Goal: Task Accomplishment & Management: Manage account settings

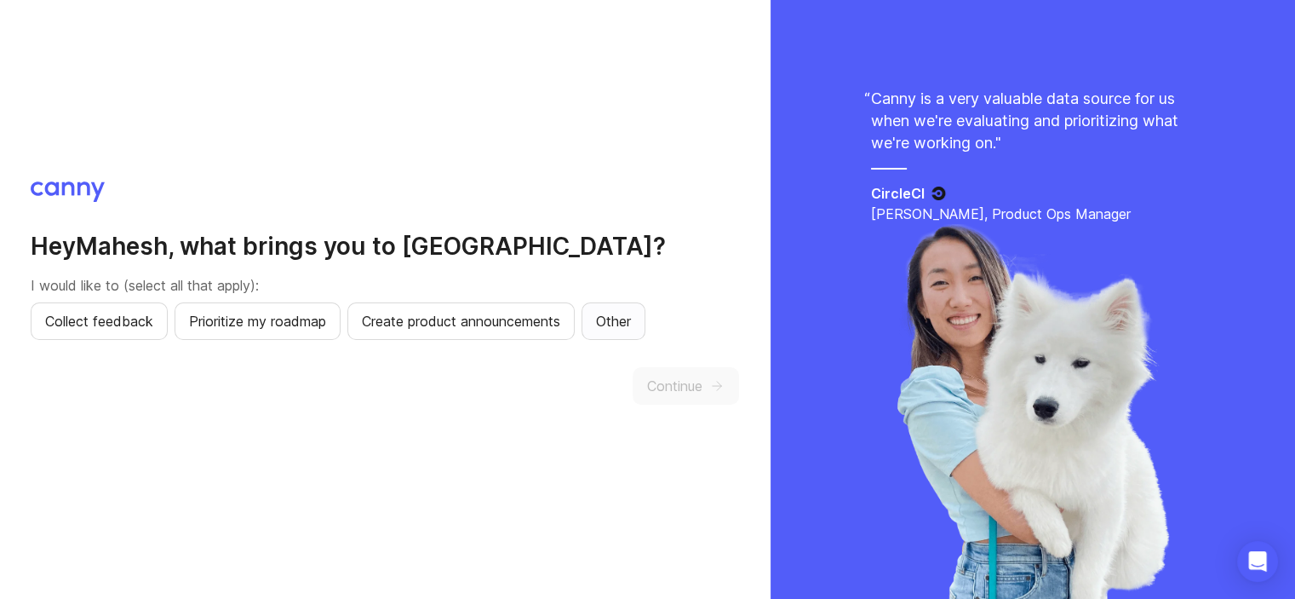
click at [631, 315] on span "Other" at bounding box center [613, 321] width 35 height 20
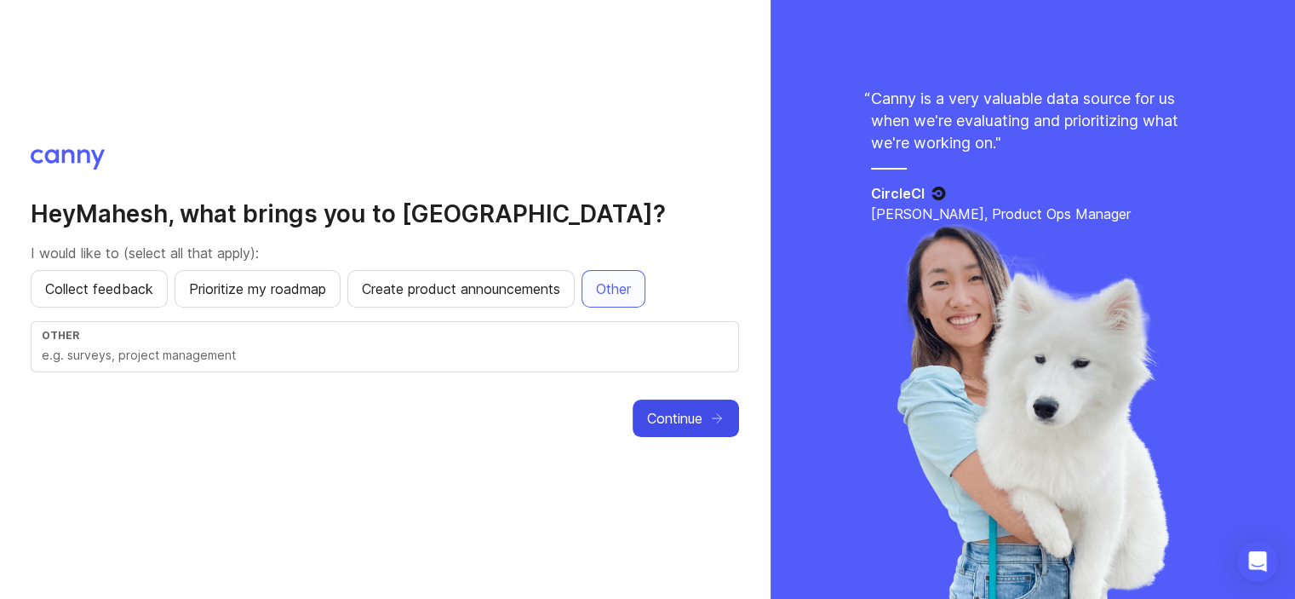
click at [700, 411] on span "Continue" at bounding box center [674, 418] width 55 height 20
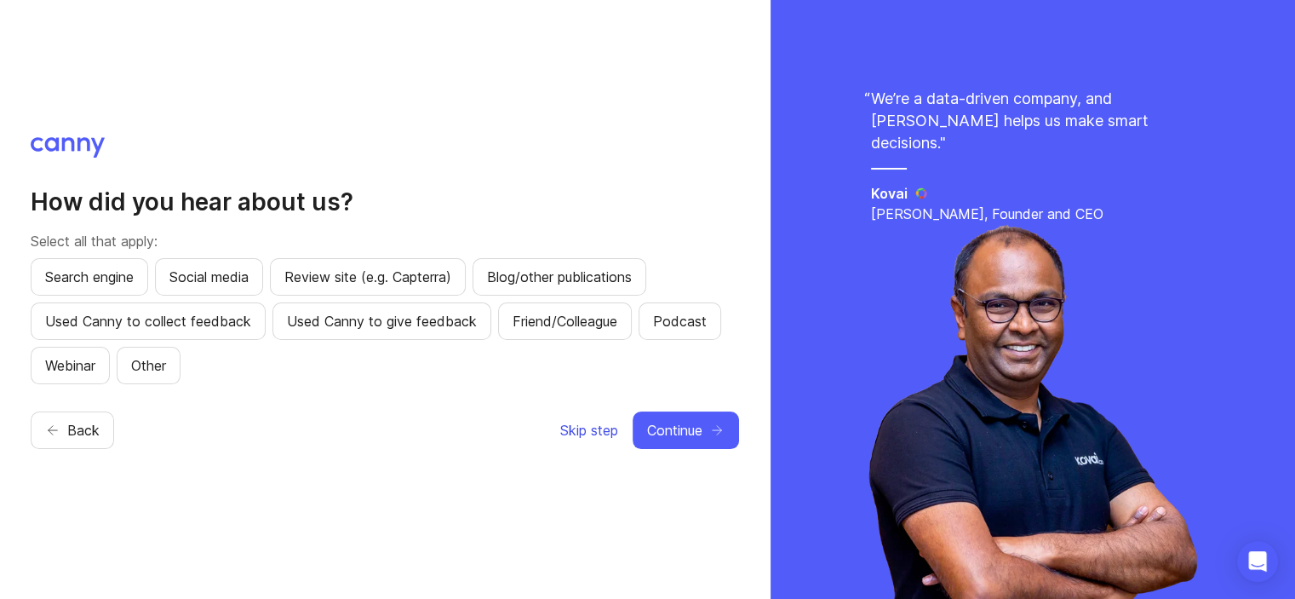
click at [596, 430] on span "Skip step" at bounding box center [589, 430] width 58 height 20
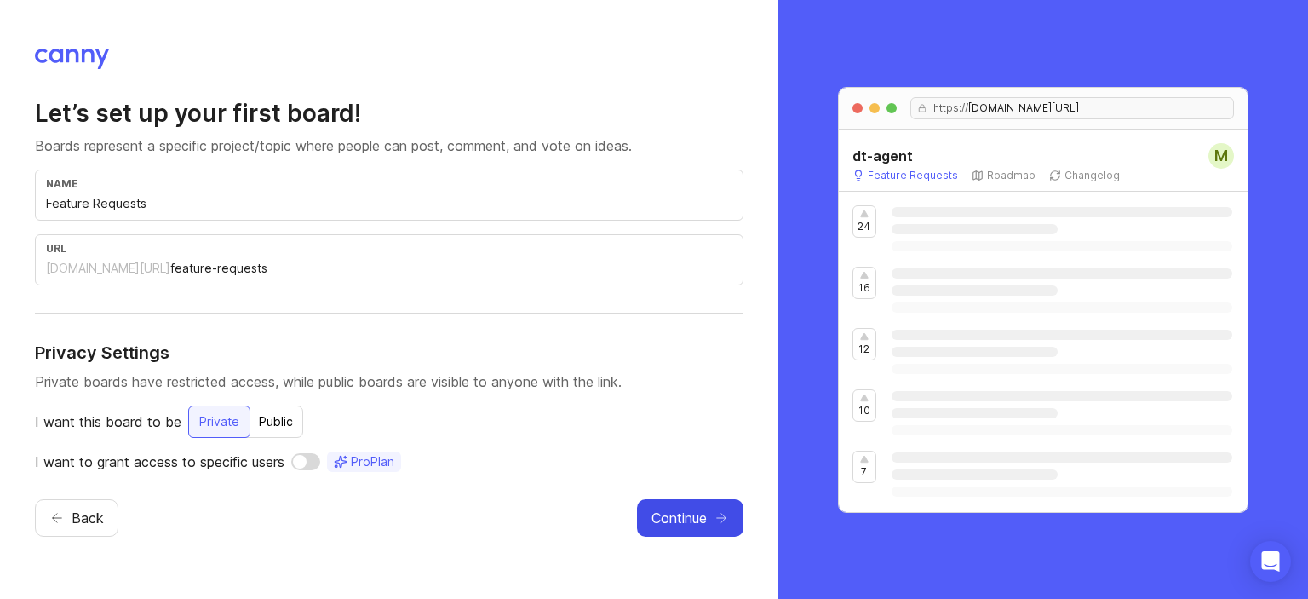
click at [670, 520] on span "Continue" at bounding box center [678, 517] width 55 height 20
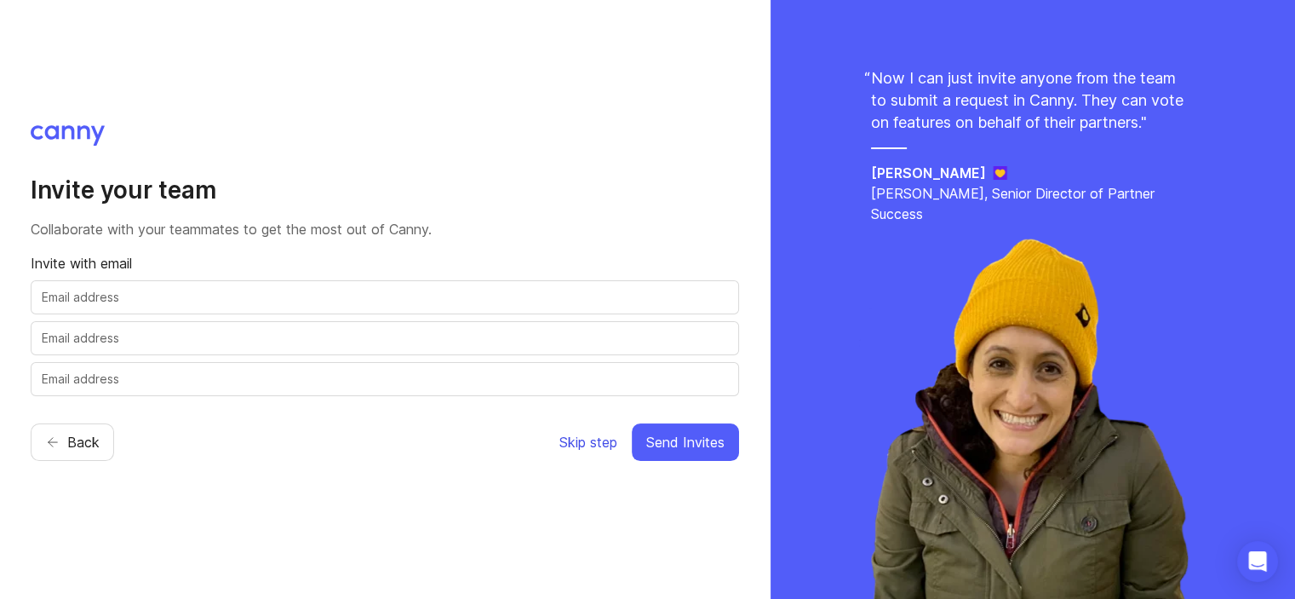
click at [602, 443] on span "Skip step" at bounding box center [588, 442] width 58 height 20
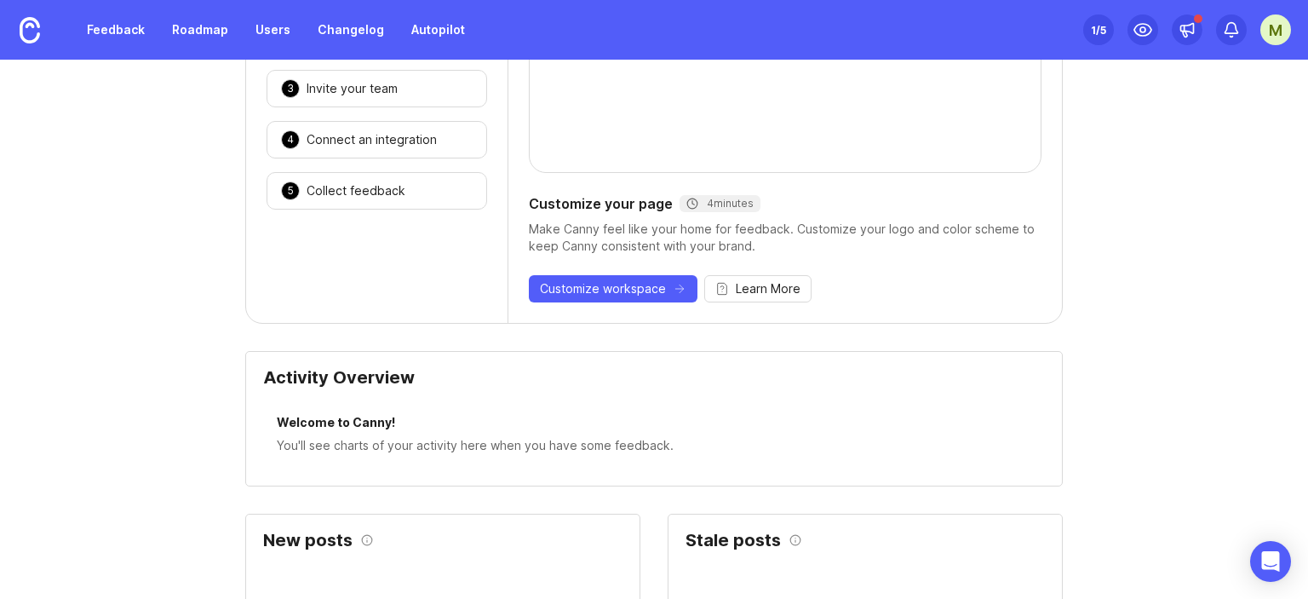
scroll to position [85, 0]
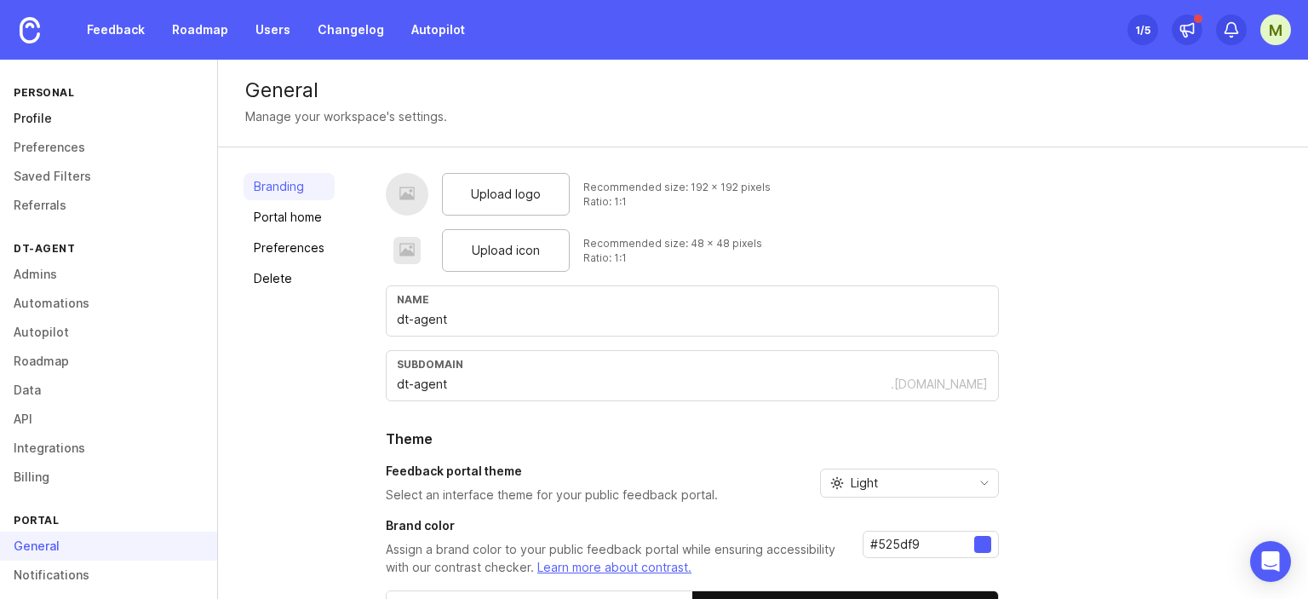
click at [39, 121] on link "Profile" at bounding box center [108, 118] width 217 height 29
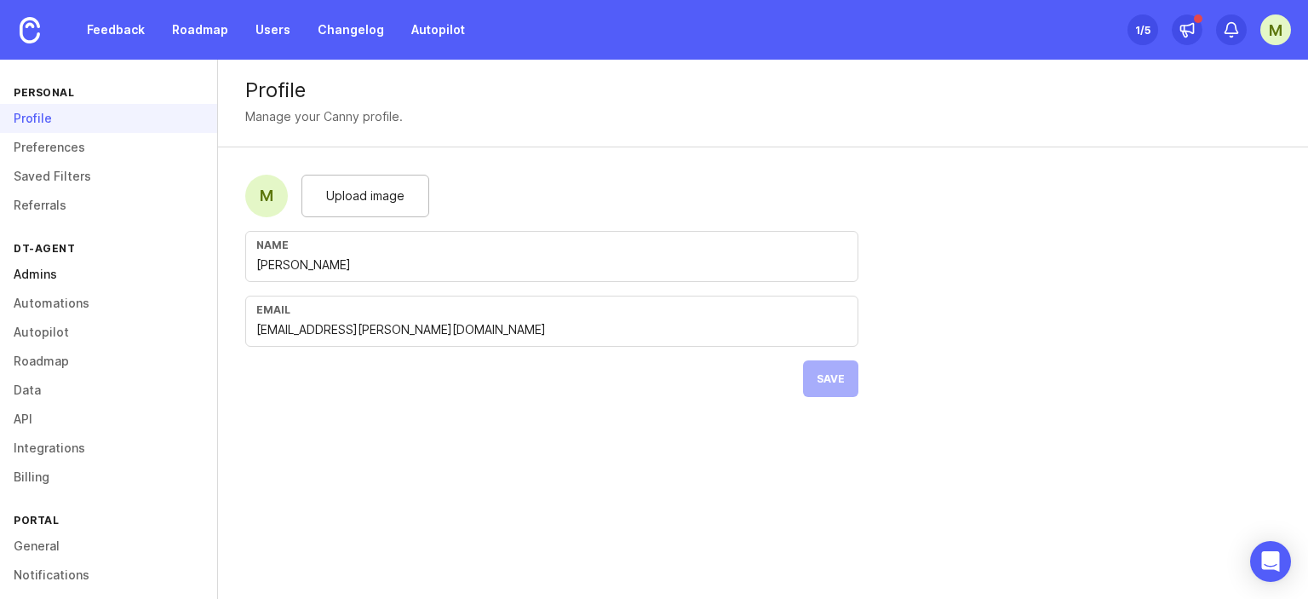
click at [58, 278] on link "Admins" at bounding box center [108, 274] width 217 height 29
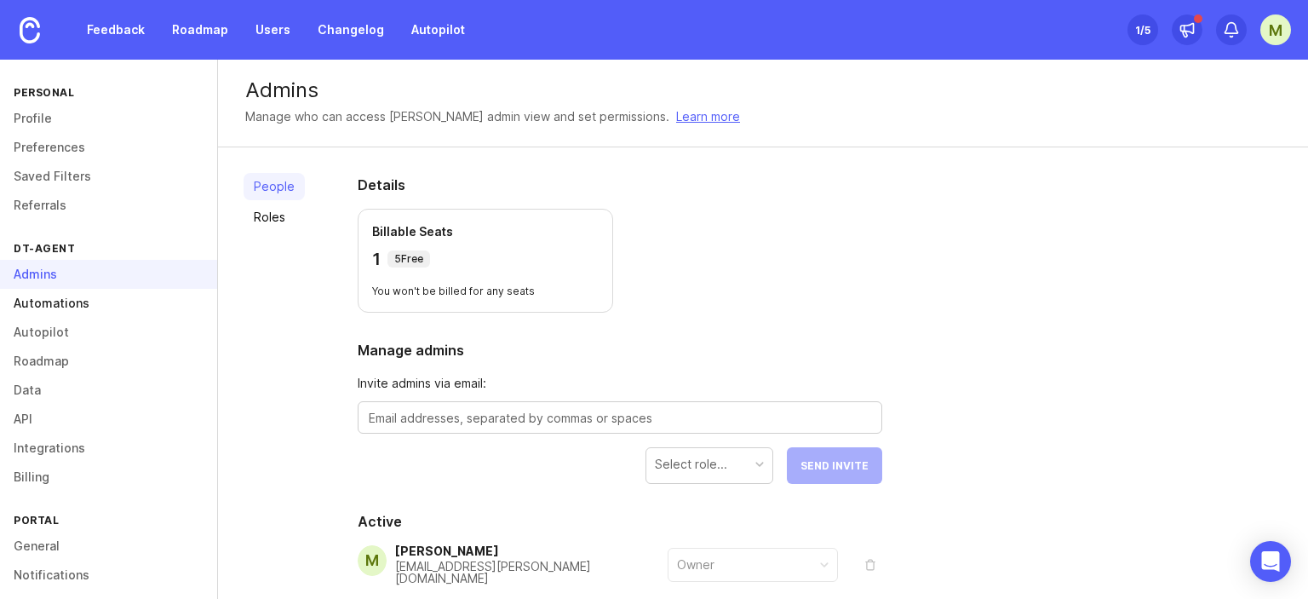
click at [65, 306] on link "Automations" at bounding box center [108, 303] width 217 height 29
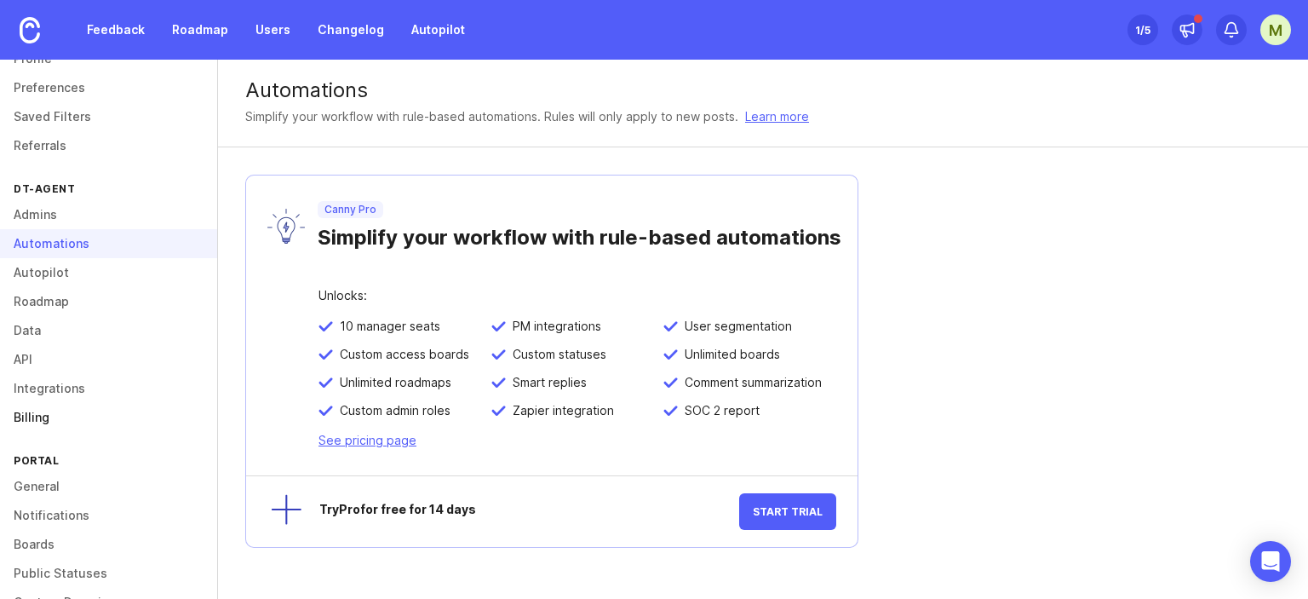
scroll to position [85, 0]
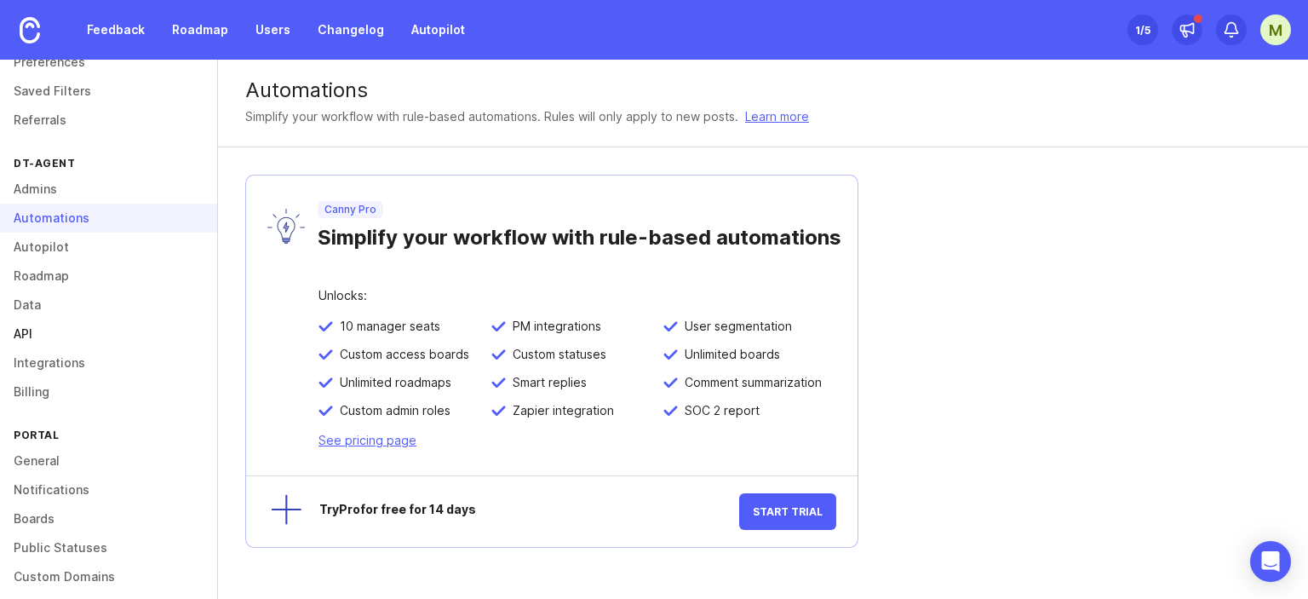
click at [31, 333] on link "API" at bounding box center [108, 333] width 217 height 29
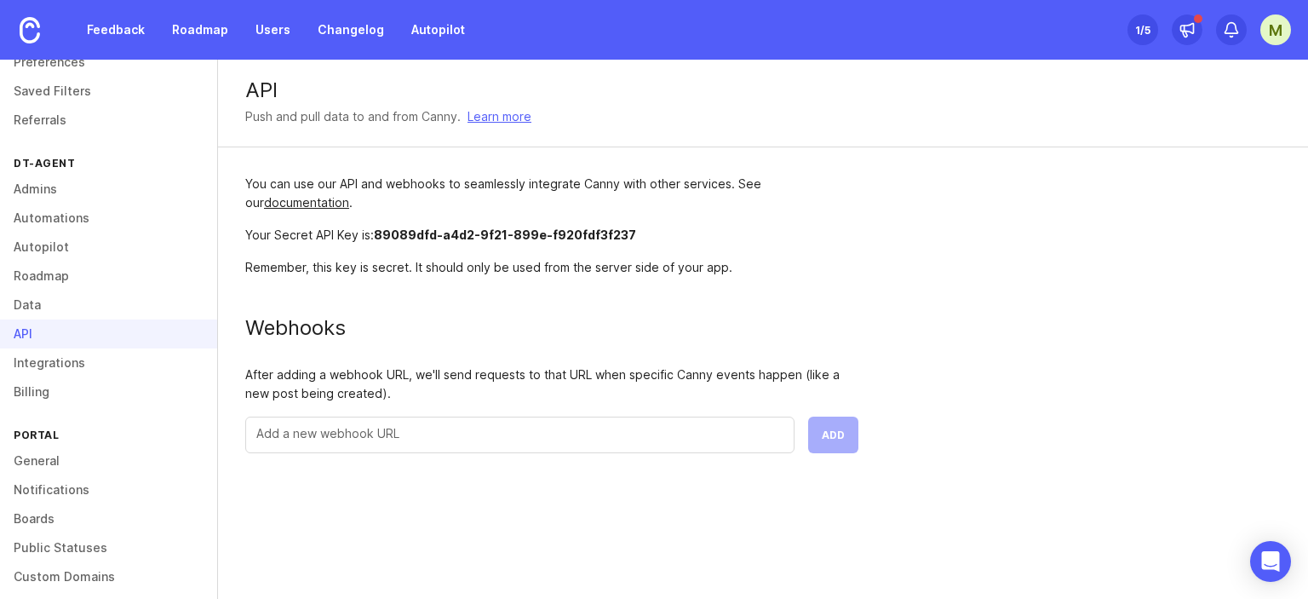
click at [880, 306] on div "You can use our API and webhooks to seamlessly integrate Canny with other servi…" at bounding box center [552, 313] width 668 height 333
click at [421, 434] on input "text" at bounding box center [519, 433] width 527 height 19
drag, startPoint x: 586, startPoint y: 231, endPoint x: 702, endPoint y: 224, distance: 116.0
click at [615, 227] on span "89089dfd-a4d2-9f21-899e-f920fdf3f237" at bounding box center [505, 234] width 262 height 14
click at [661, 227] on div "Your Secret API Key is: 89089dfd-a4d2-9f21-899e-f920fdf3f237" at bounding box center [551, 235] width 613 height 19
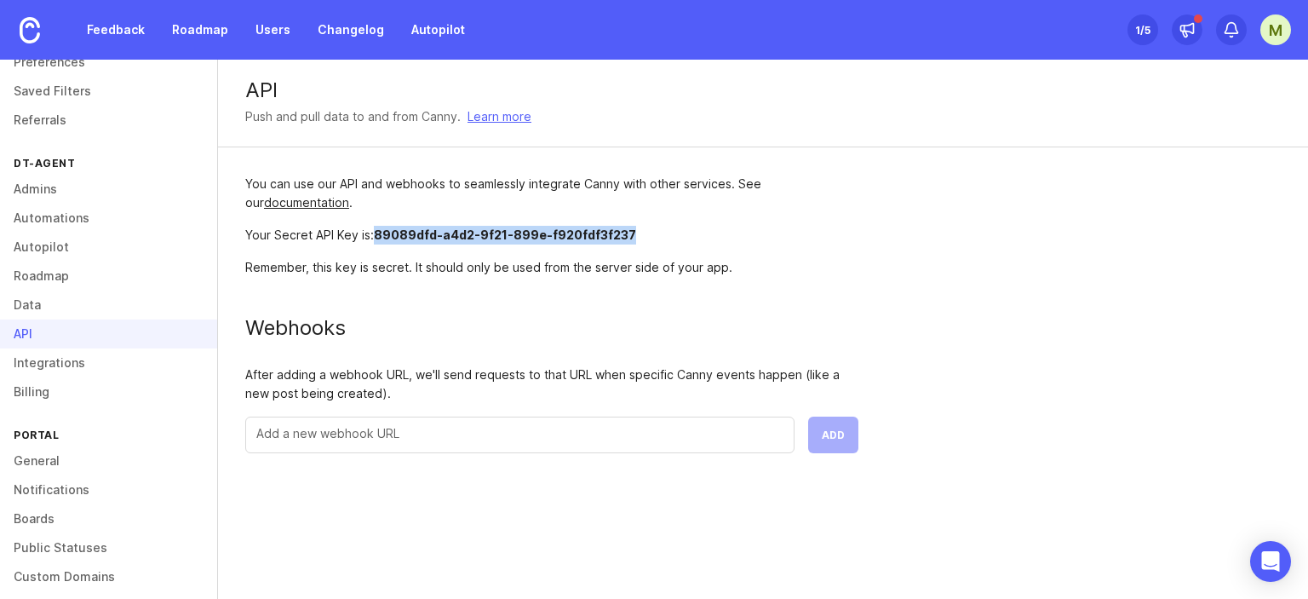
drag, startPoint x: 615, startPoint y: 230, endPoint x: 375, endPoint y: 235, distance: 239.3
click at [375, 235] on div "Your Secret API Key is: 89089dfd-a4d2-9f21-899e-f920fdf3f237" at bounding box center [551, 235] width 613 height 19
copy span "89089dfd-a4d2-9f21-899e-f920fdf3f237"
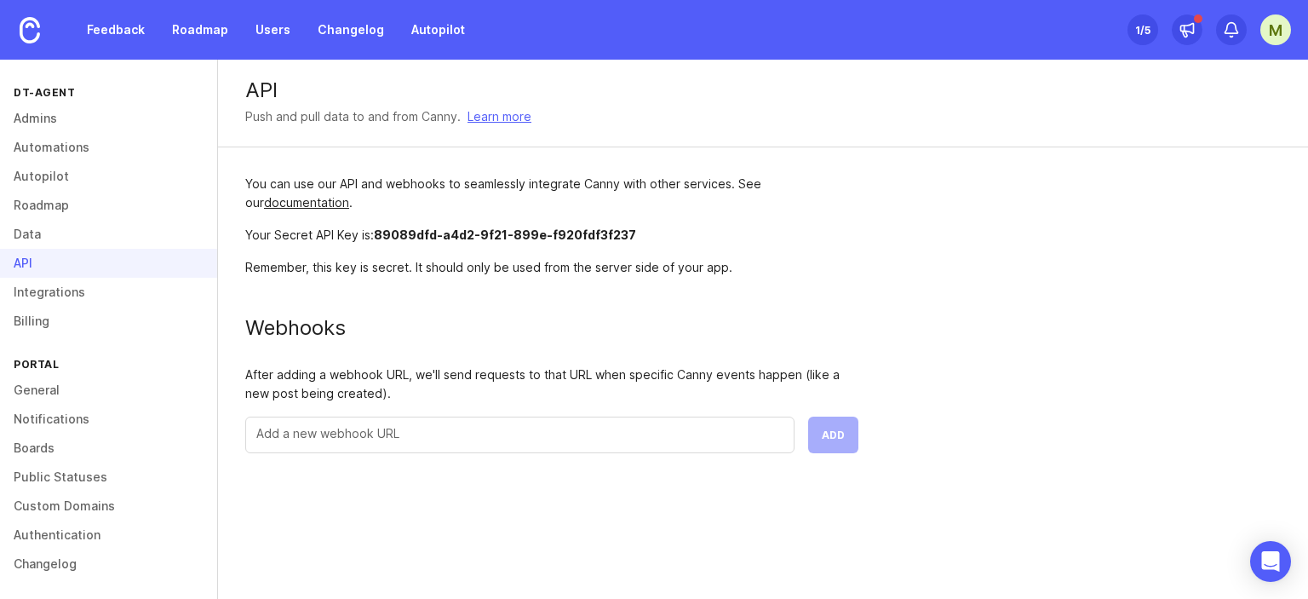
click at [512, 442] on div at bounding box center [519, 434] width 549 height 37
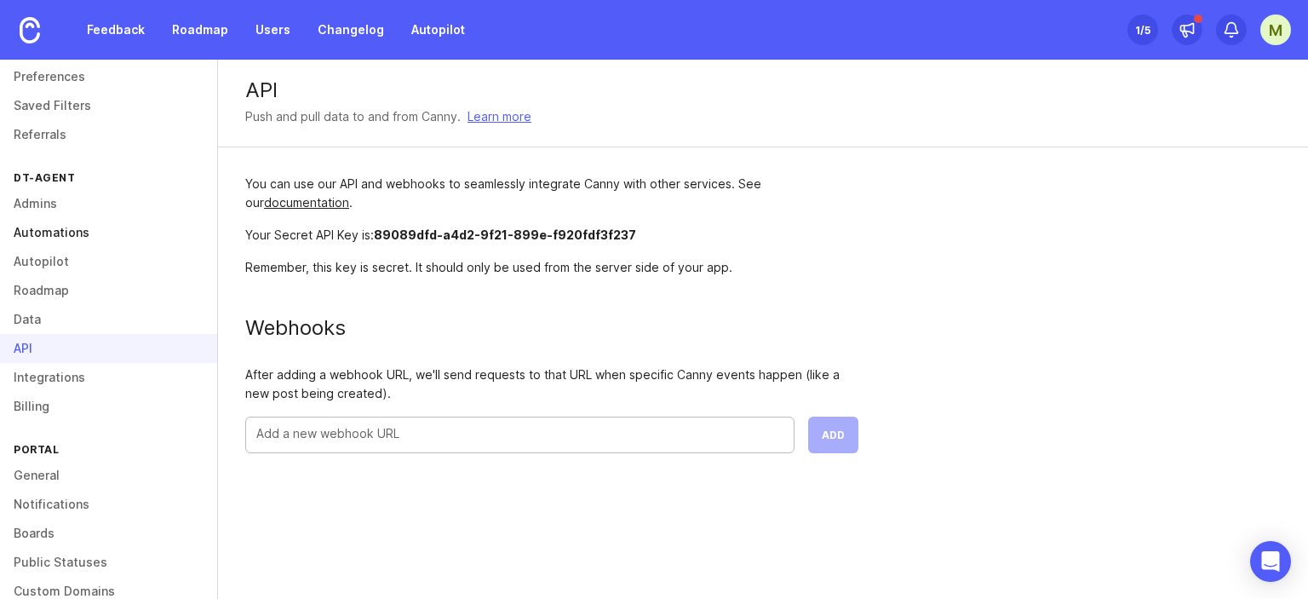
scroll to position [0, 0]
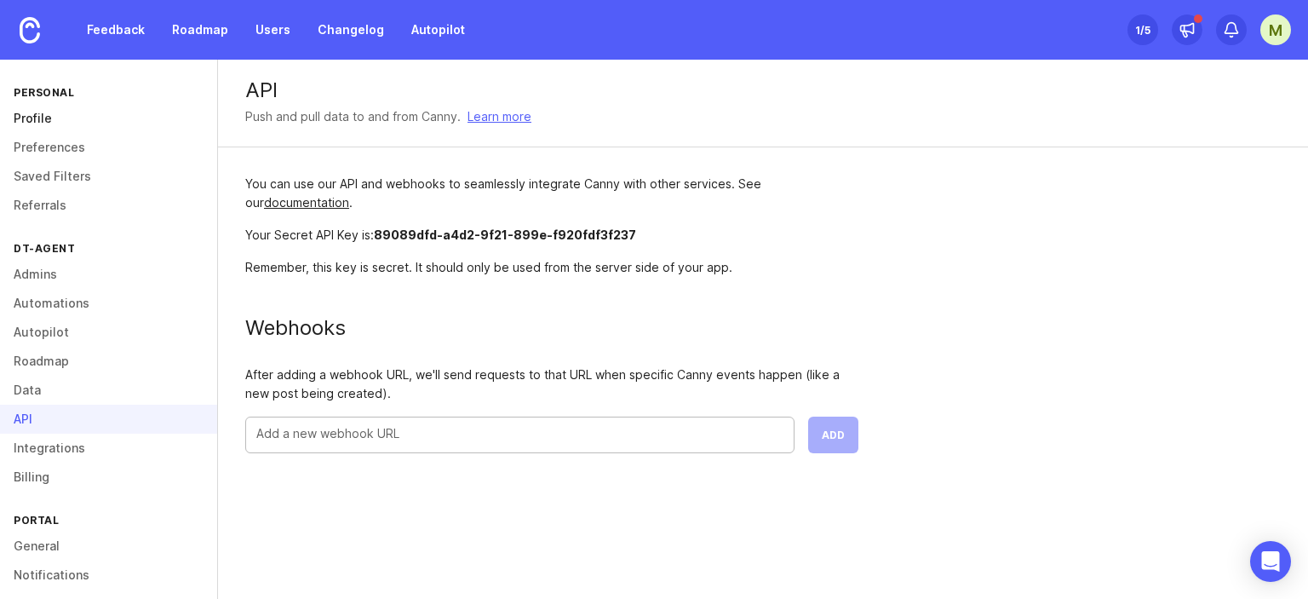
click at [34, 125] on link "Profile" at bounding box center [108, 118] width 217 height 29
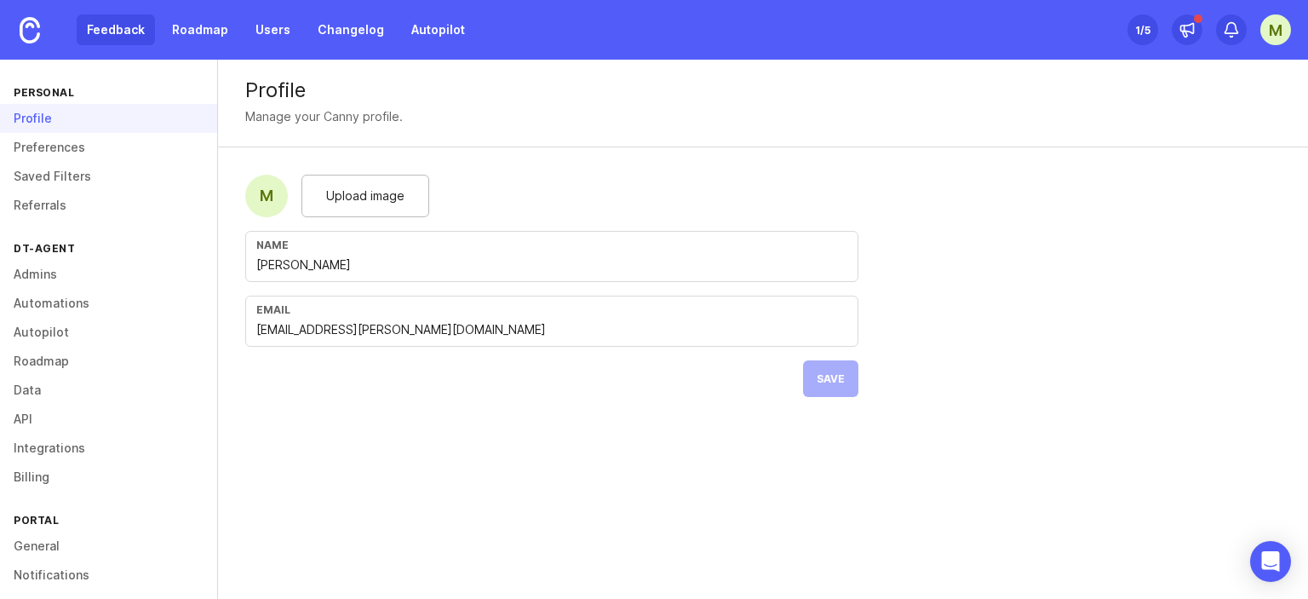
click at [128, 40] on link "Feedback" at bounding box center [116, 29] width 78 height 31
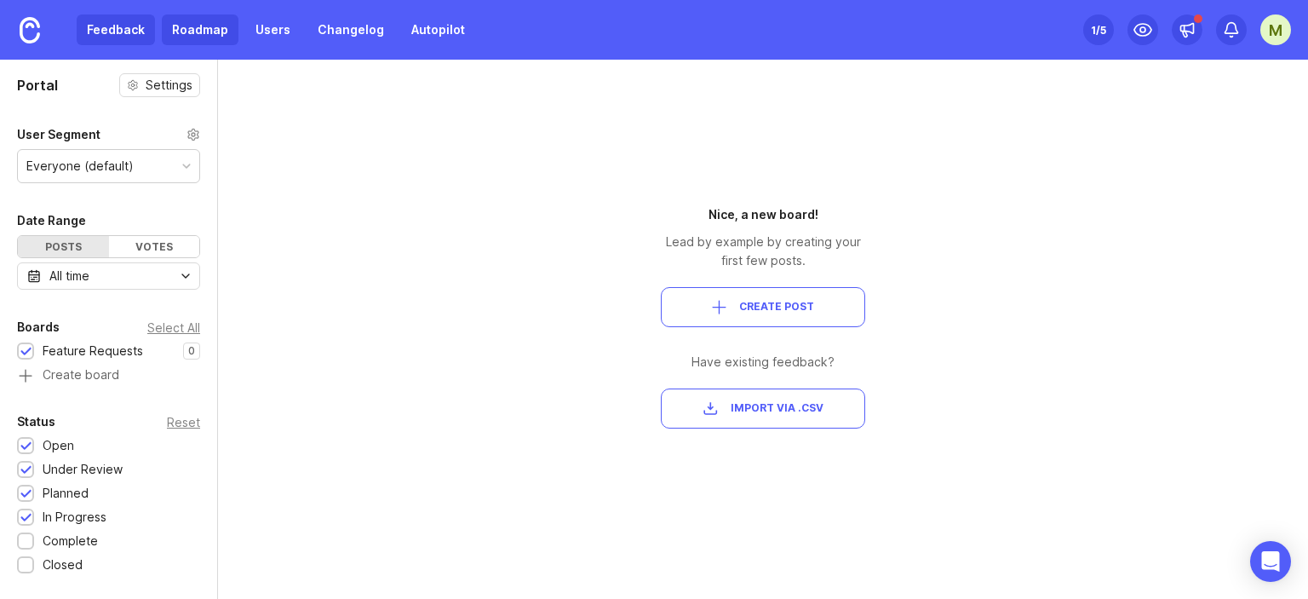
click at [203, 37] on link "Roadmap" at bounding box center [200, 29] width 77 height 31
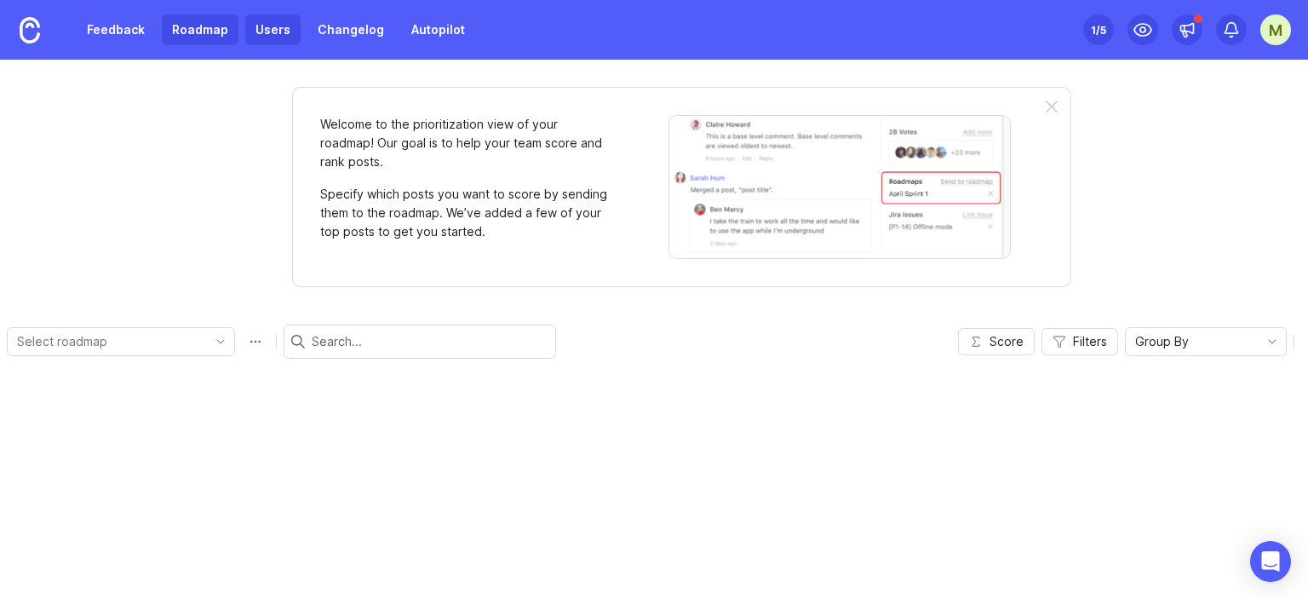
click at [285, 31] on link "Users" at bounding box center [272, 29] width 55 height 31
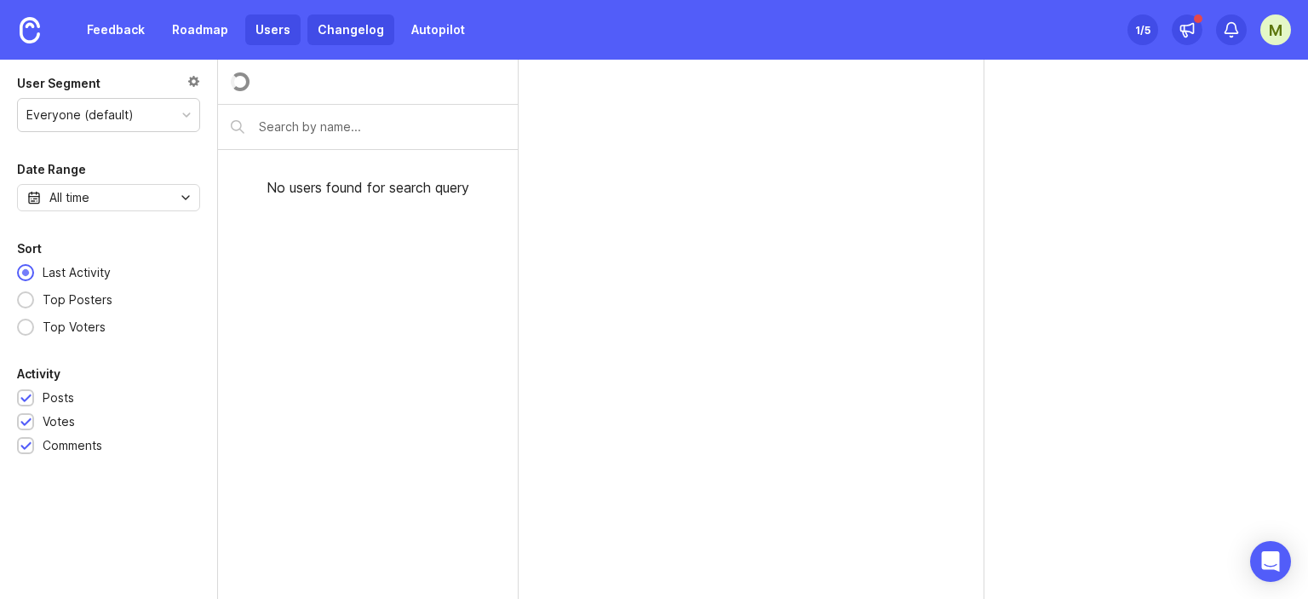
click at [344, 32] on link "Changelog" at bounding box center [350, 29] width 87 height 31
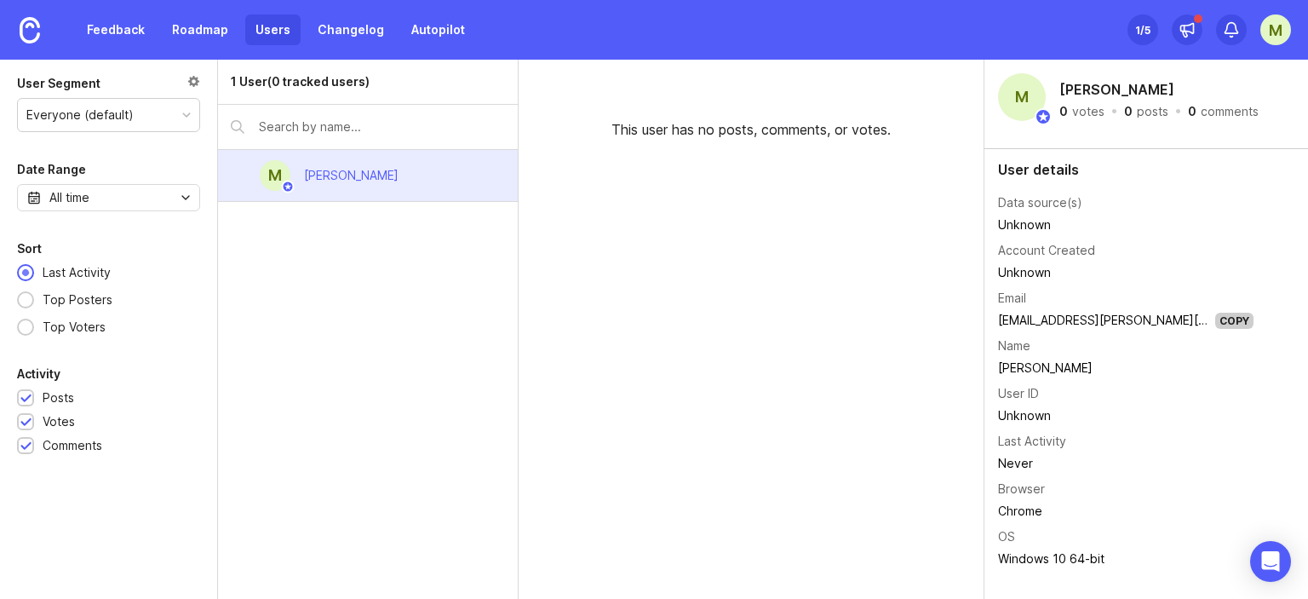
click at [362, 179] on div "Mahesh Pendharkar" at bounding box center [351, 175] width 95 height 19
click at [440, 28] on link "Autopilot" at bounding box center [438, 29] width 74 height 31
click at [1270, 29] on div "M" at bounding box center [1275, 29] width 31 height 31
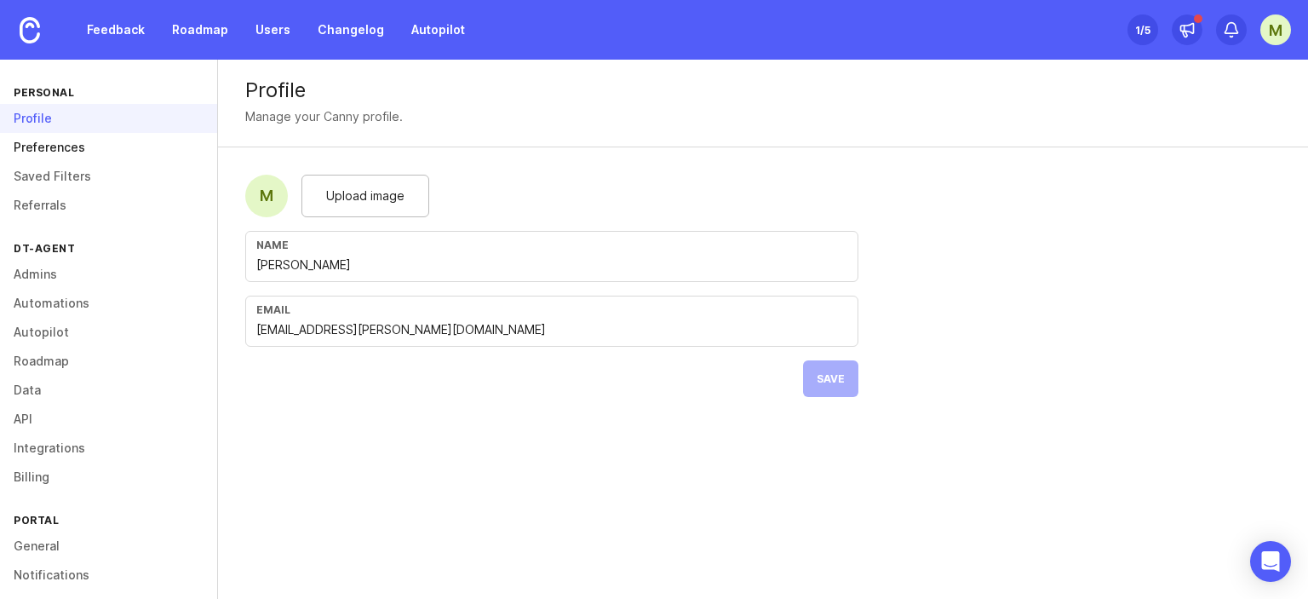
click at [57, 141] on link "Preferences" at bounding box center [108, 147] width 217 height 29
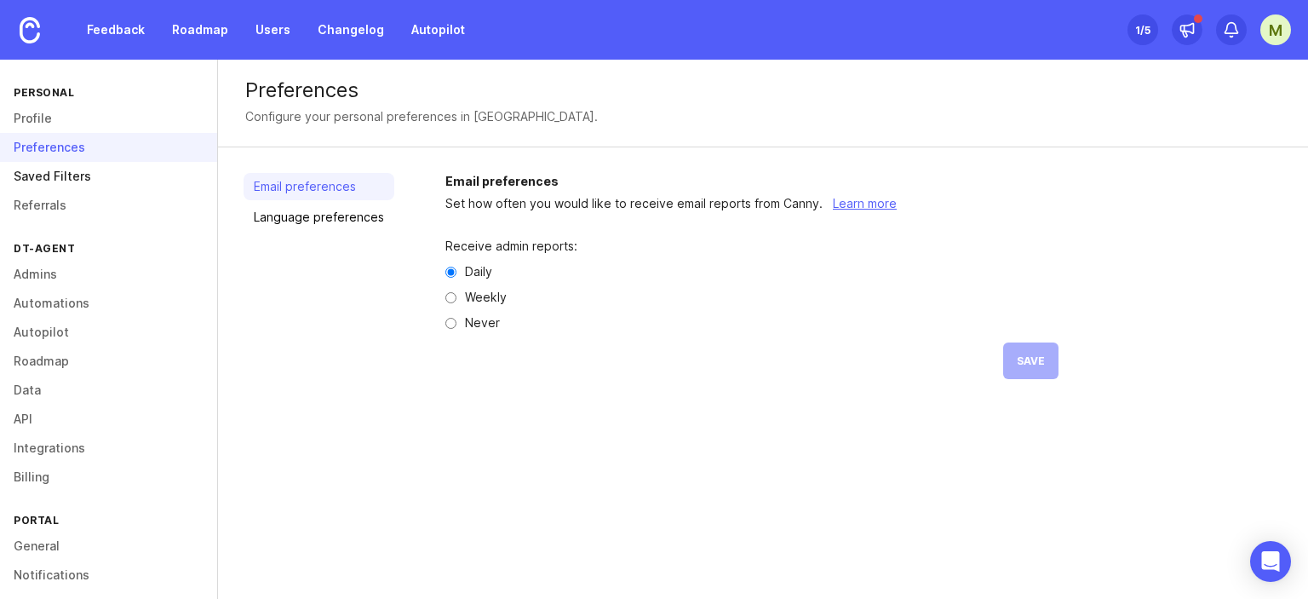
click at [77, 169] on link "Saved Filters" at bounding box center [108, 176] width 217 height 29
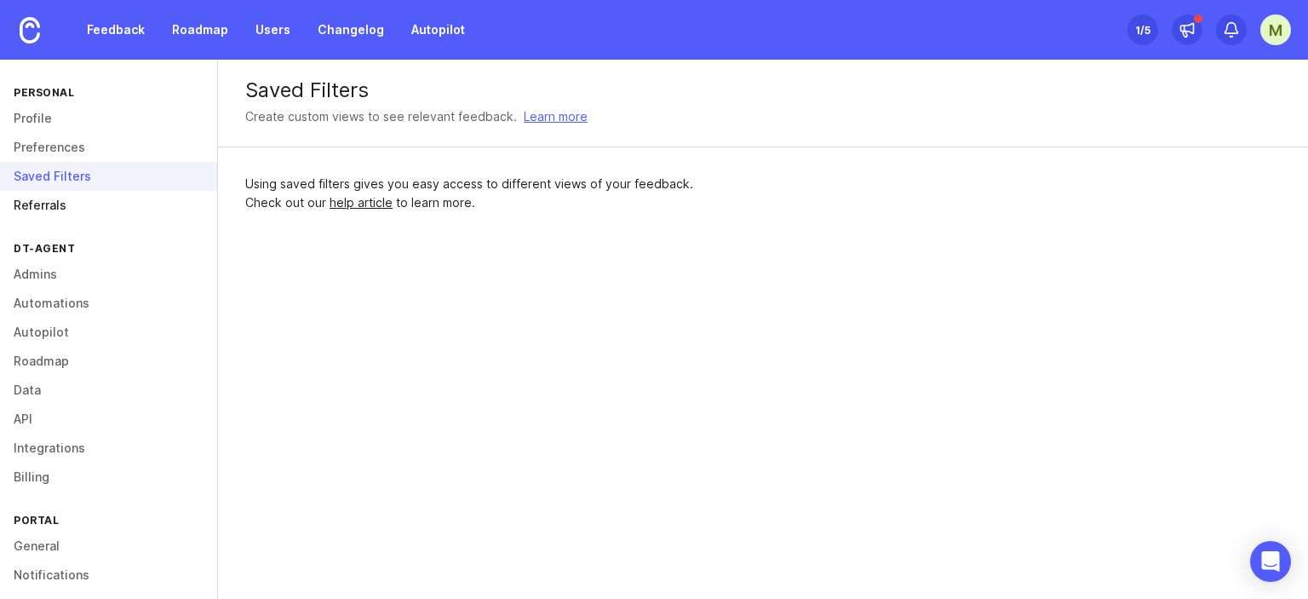
click at [68, 207] on link "Referrals" at bounding box center [108, 205] width 217 height 29
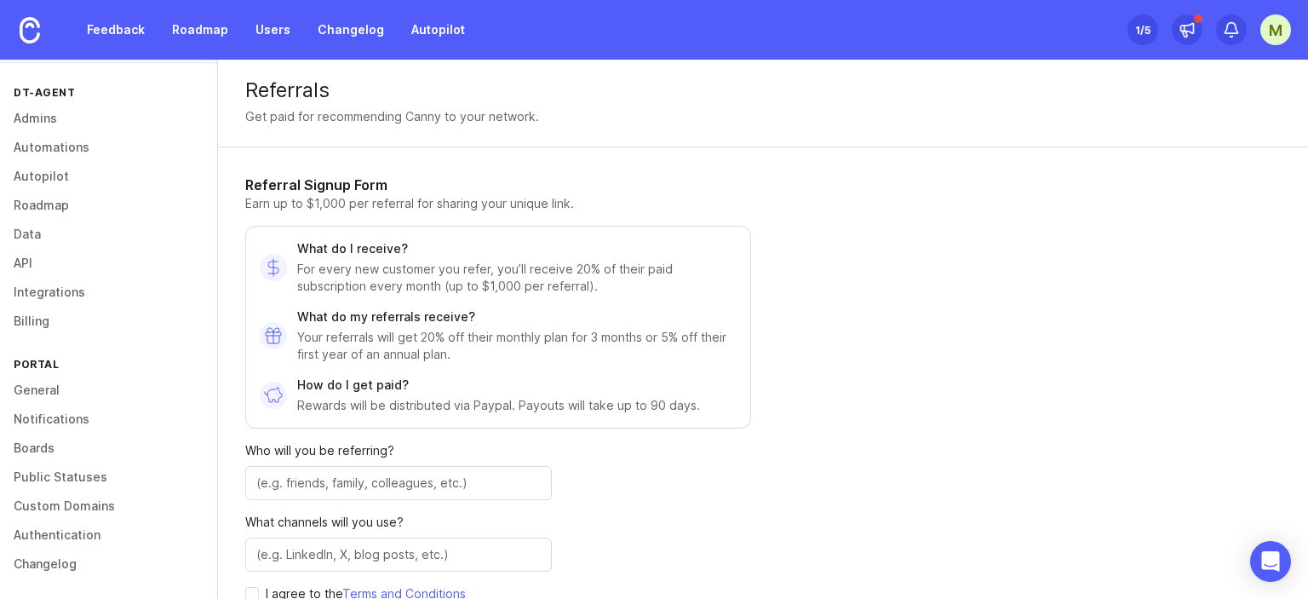
scroll to position [71, 0]
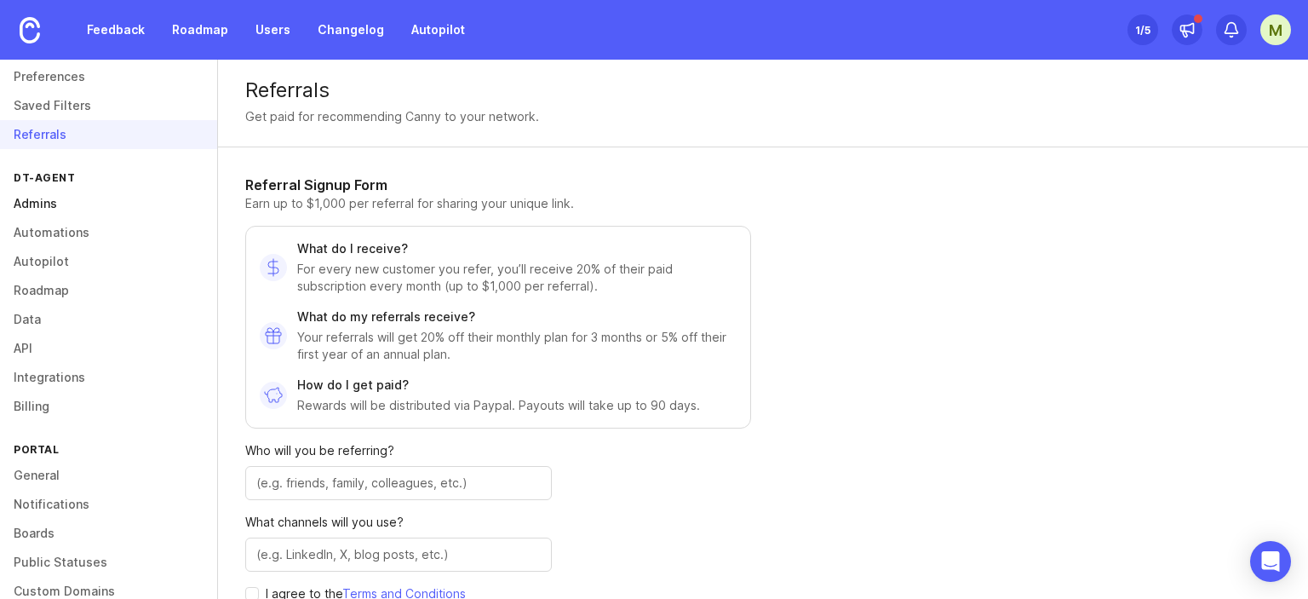
click at [53, 203] on link "Admins" at bounding box center [108, 203] width 217 height 29
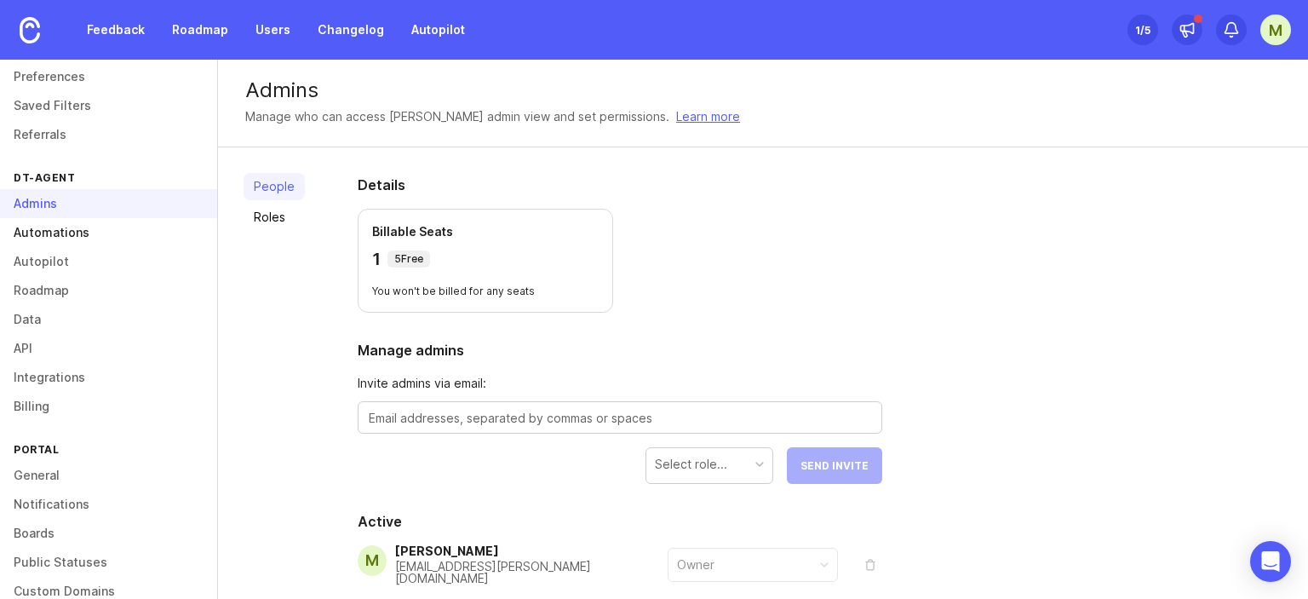
click at [76, 231] on link "Automations" at bounding box center [108, 232] width 217 height 29
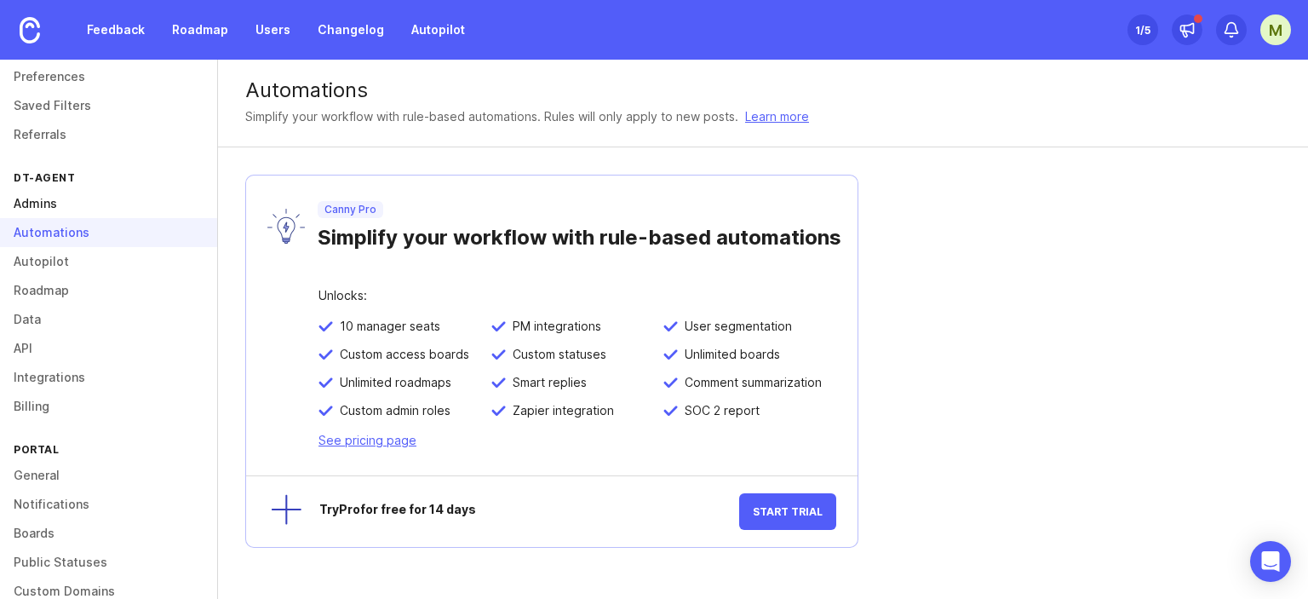
click at [53, 202] on link "Admins" at bounding box center [108, 203] width 217 height 29
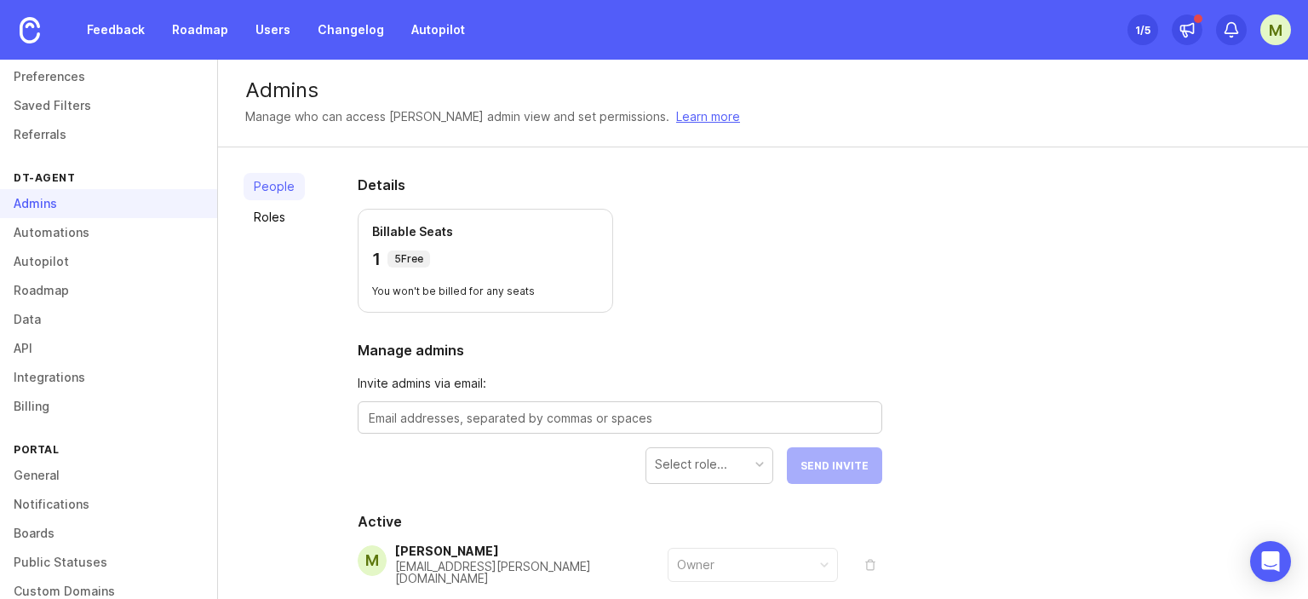
scroll to position [89, 0]
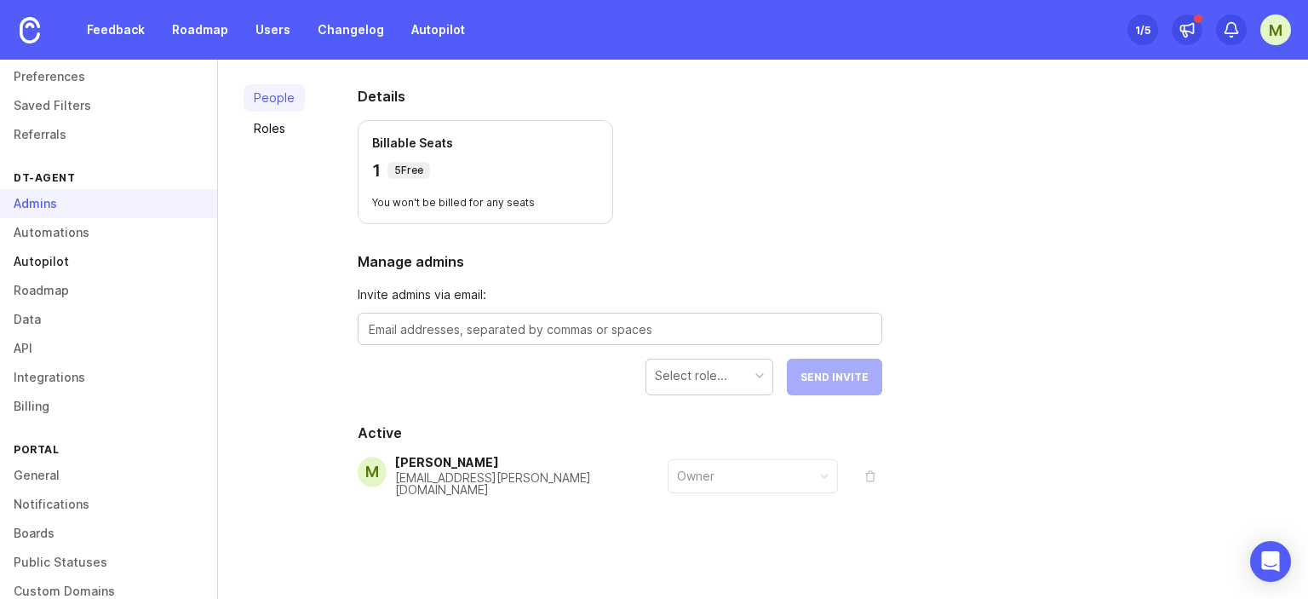
click at [89, 271] on link "Autopilot" at bounding box center [108, 261] width 217 height 29
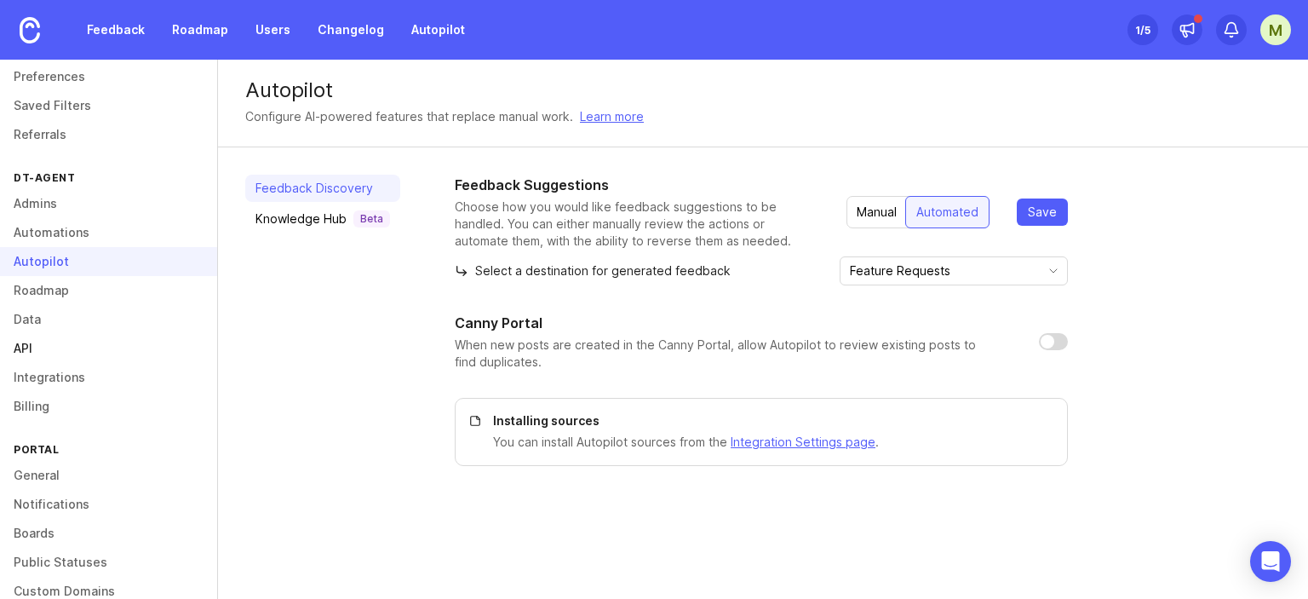
click at [66, 341] on link "API" at bounding box center [108, 348] width 217 height 29
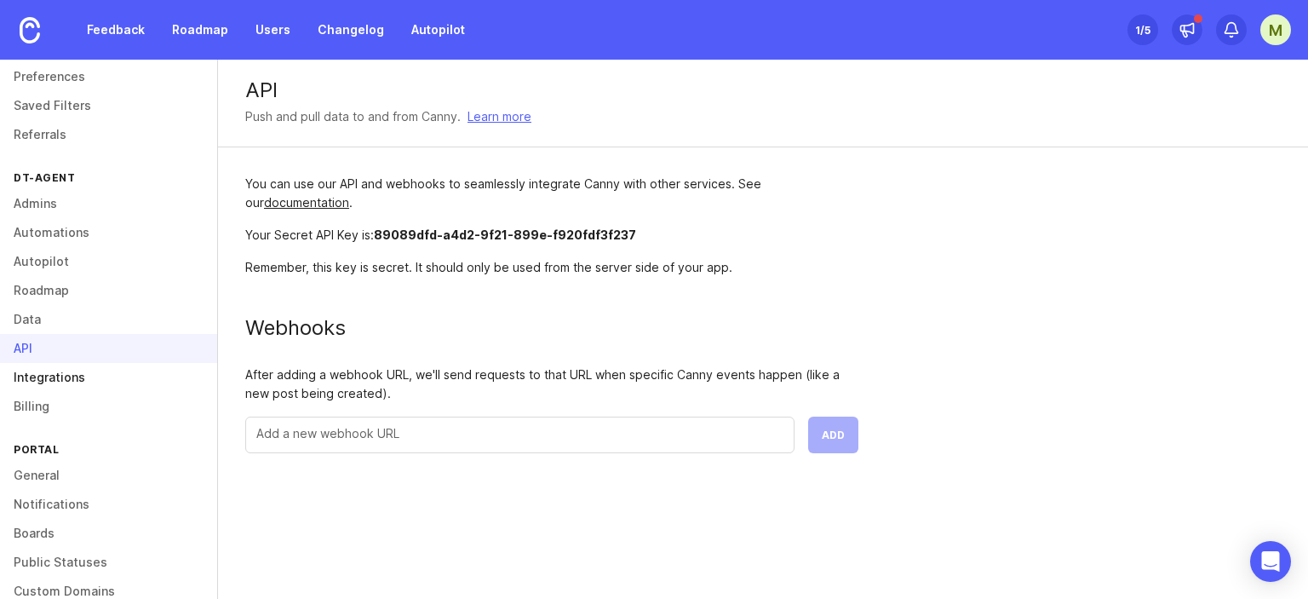
click at [100, 377] on link "Integrations" at bounding box center [108, 377] width 217 height 29
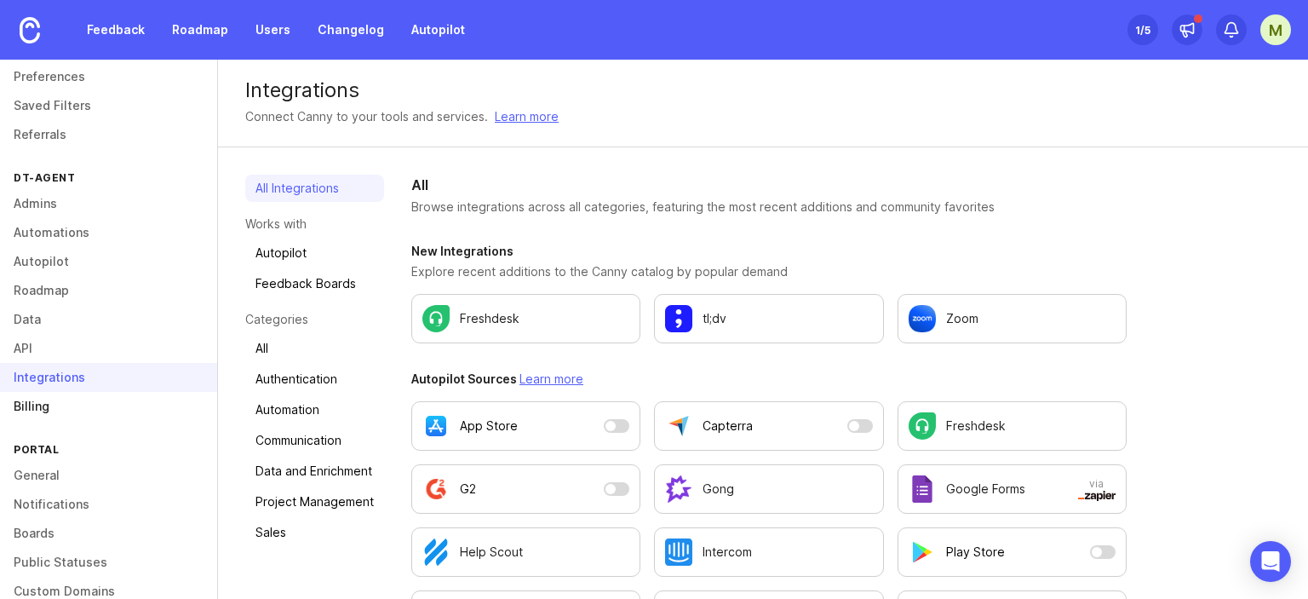
click at [89, 404] on link "Billing" at bounding box center [108, 406] width 217 height 29
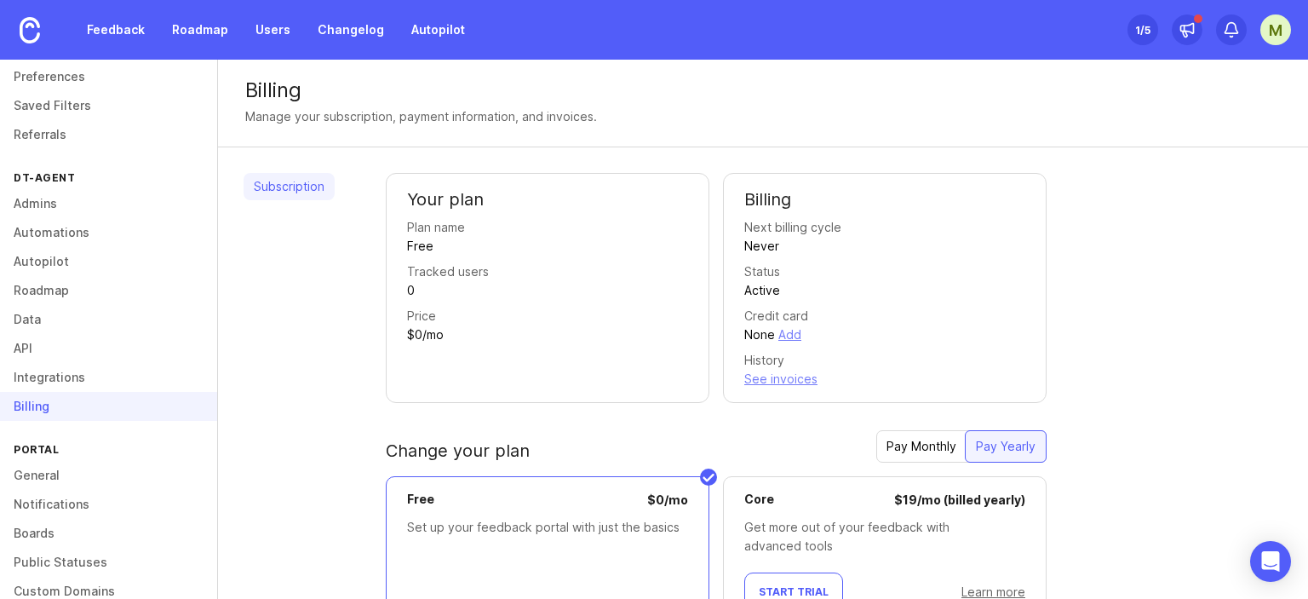
scroll to position [156, 0]
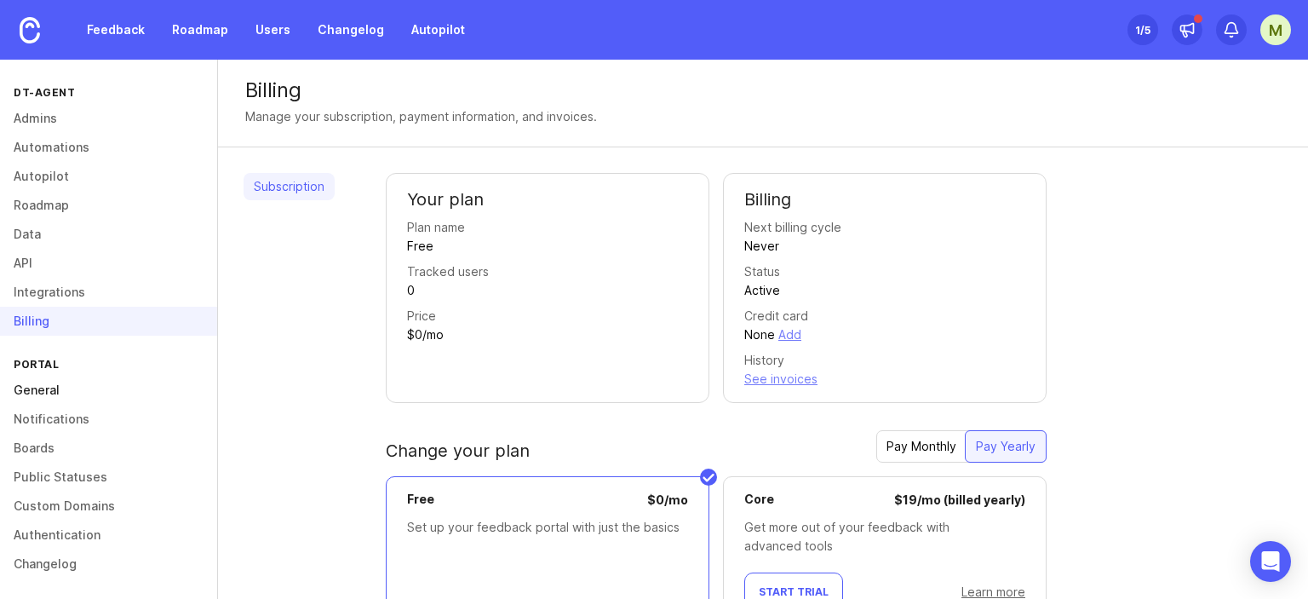
click at [58, 390] on link "General" at bounding box center [108, 389] width 217 height 29
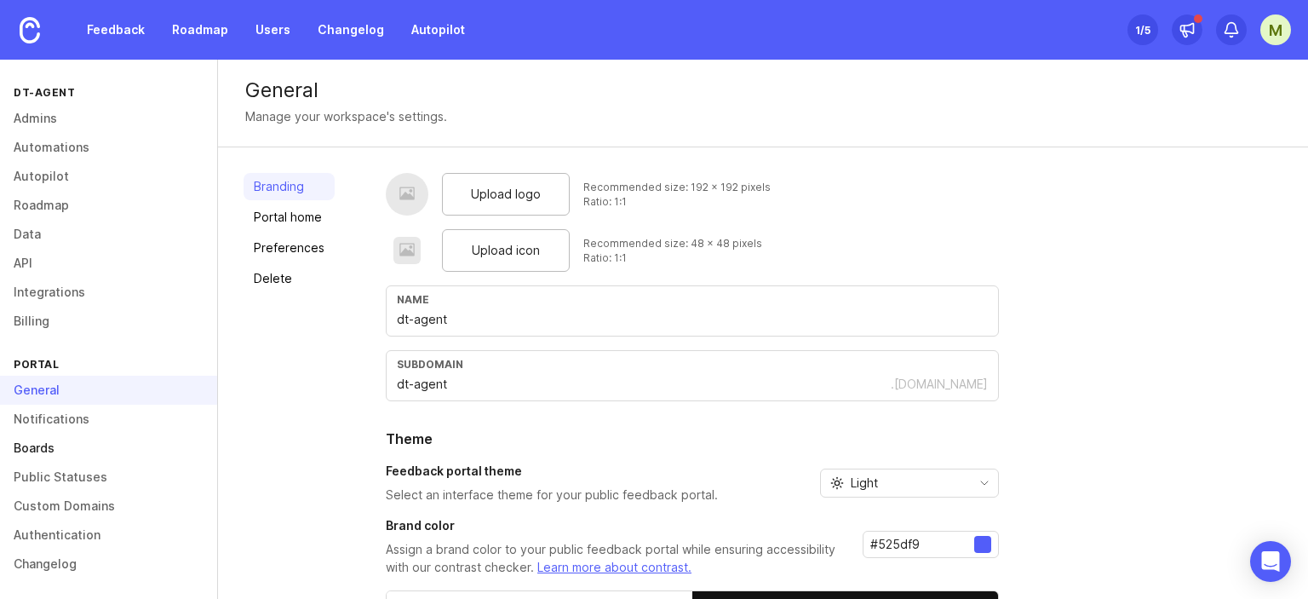
click at [75, 444] on link "Boards" at bounding box center [108, 447] width 217 height 29
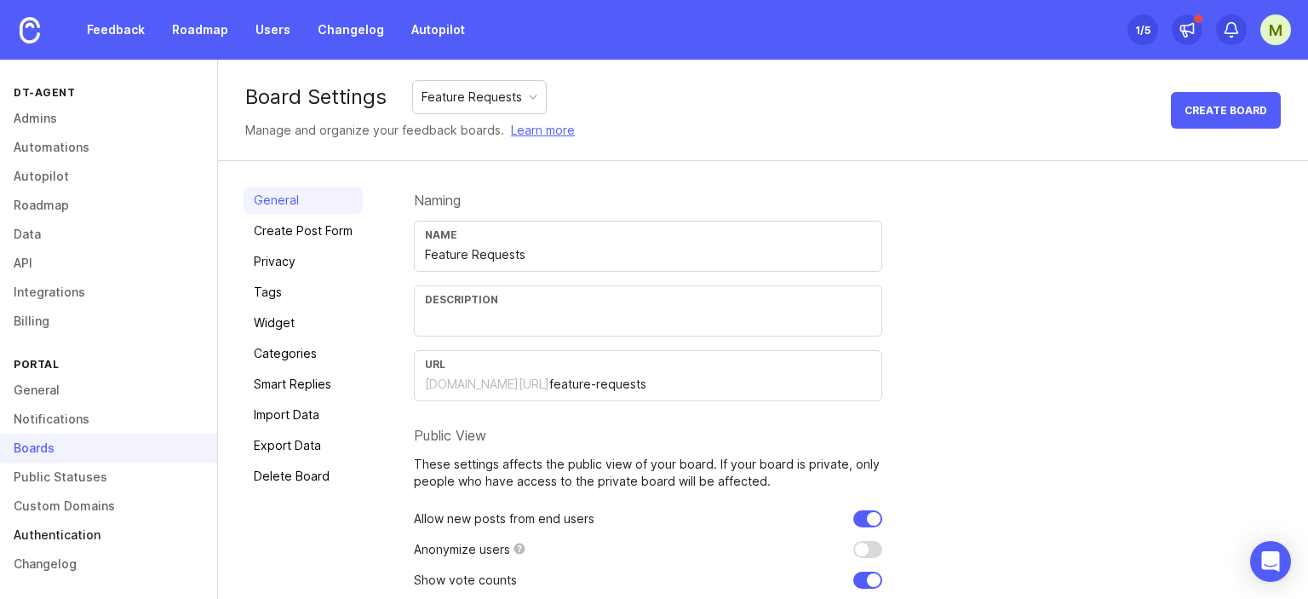
click at [104, 527] on link "Authentication" at bounding box center [108, 534] width 217 height 29
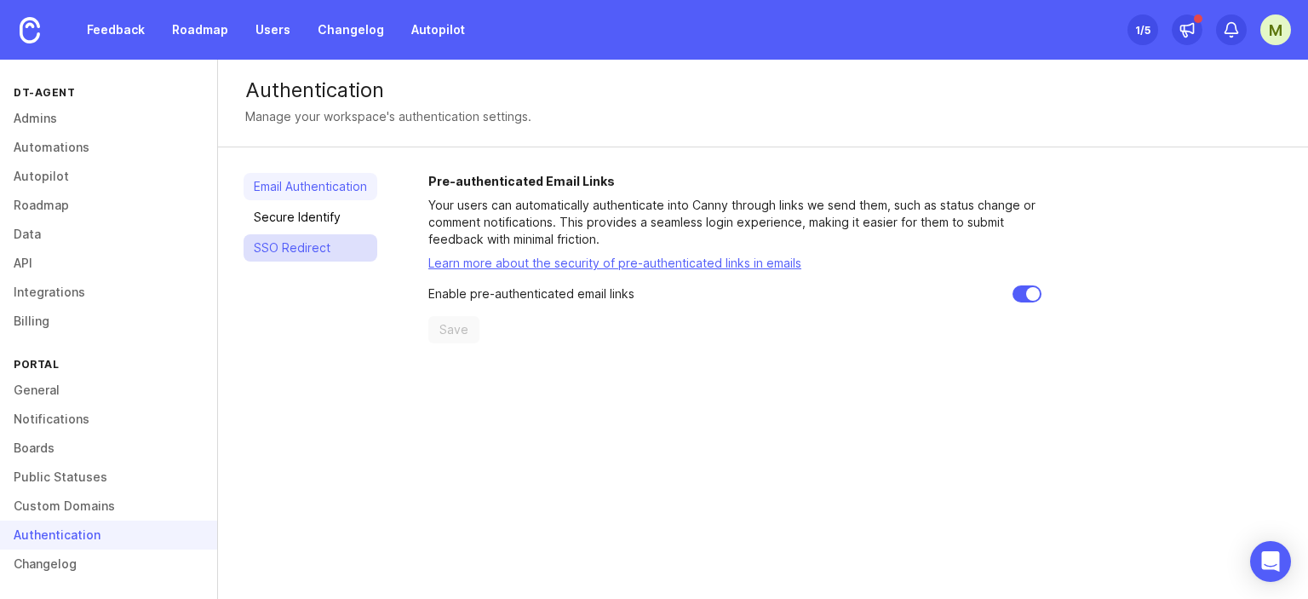
click at [333, 247] on link "SSO Redirect" at bounding box center [311, 247] width 134 height 27
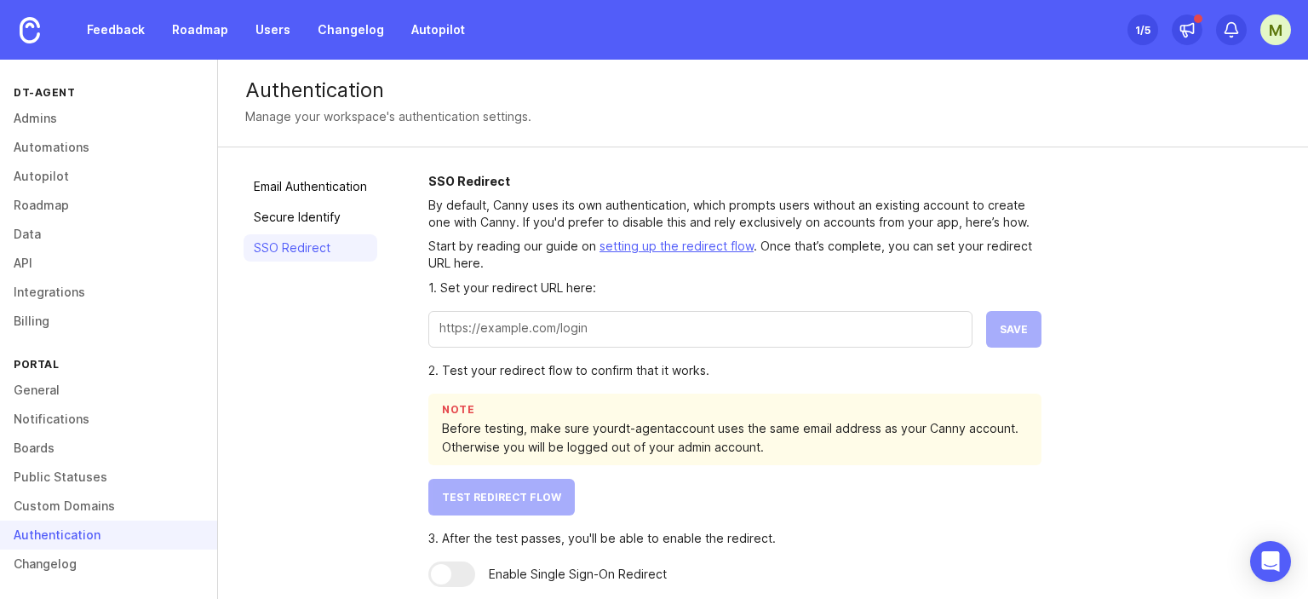
click at [695, 331] on input "text" at bounding box center [700, 327] width 522 height 19
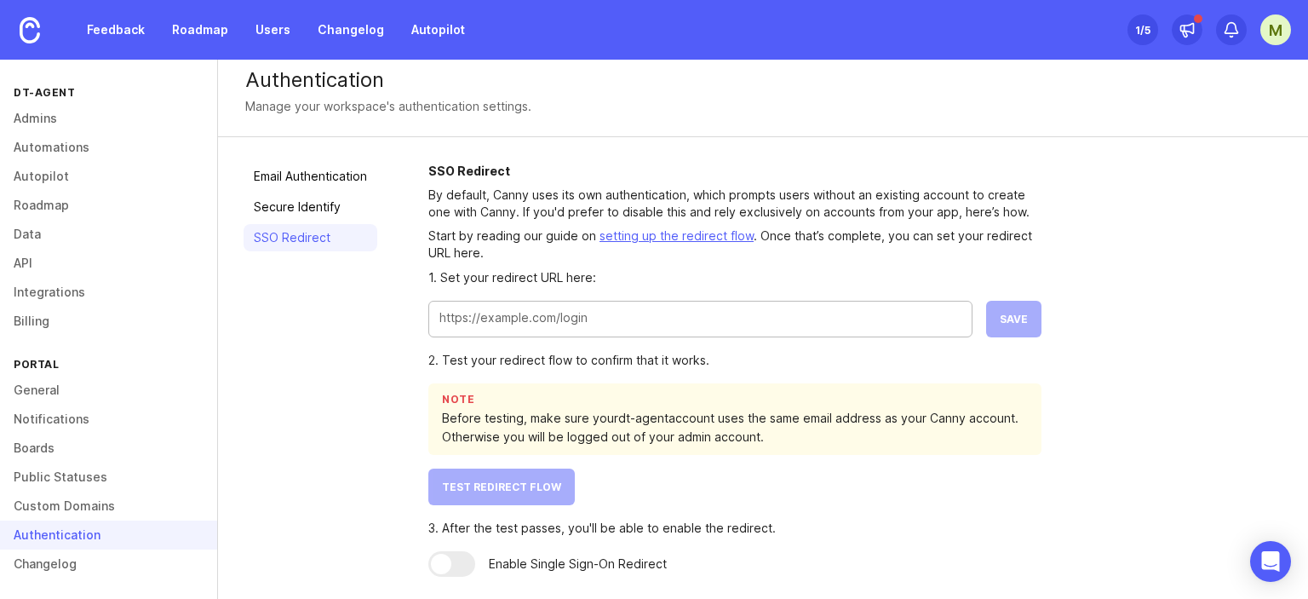
scroll to position [14, 0]
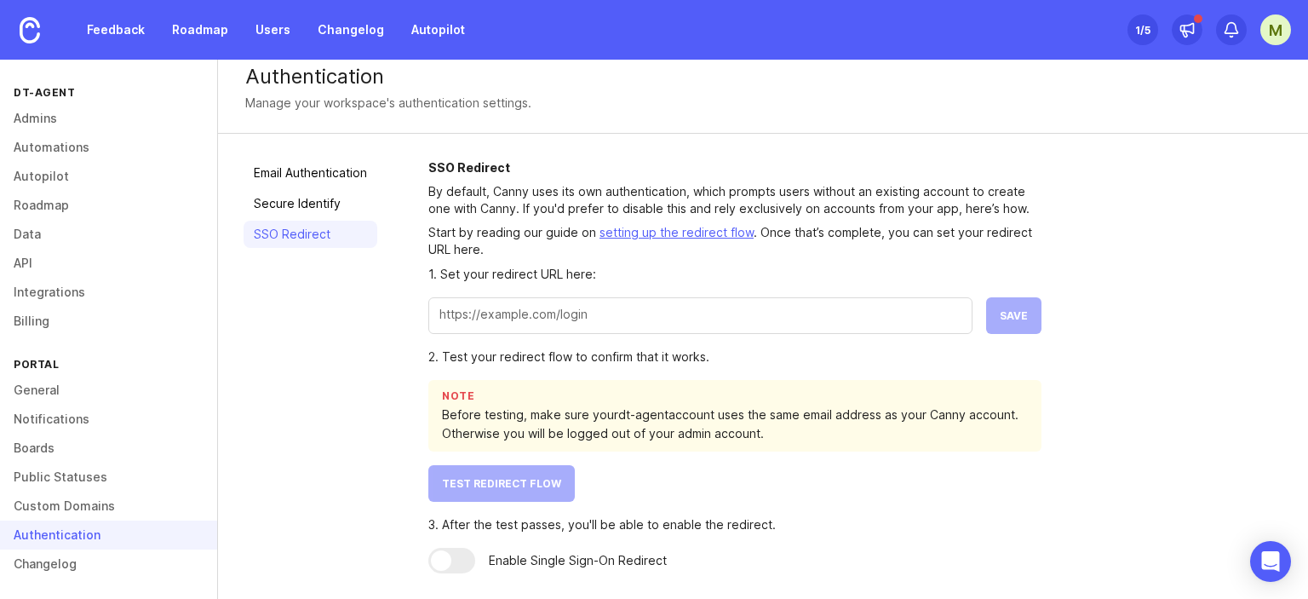
click at [599, 323] on div at bounding box center [700, 315] width 544 height 37
paste input "[URL]"
type input "[URL]"
click at [1031, 313] on button "Save" at bounding box center [1013, 315] width 55 height 37
click at [492, 480] on span "Test Redirect Flow" at bounding box center [501, 483] width 119 height 13
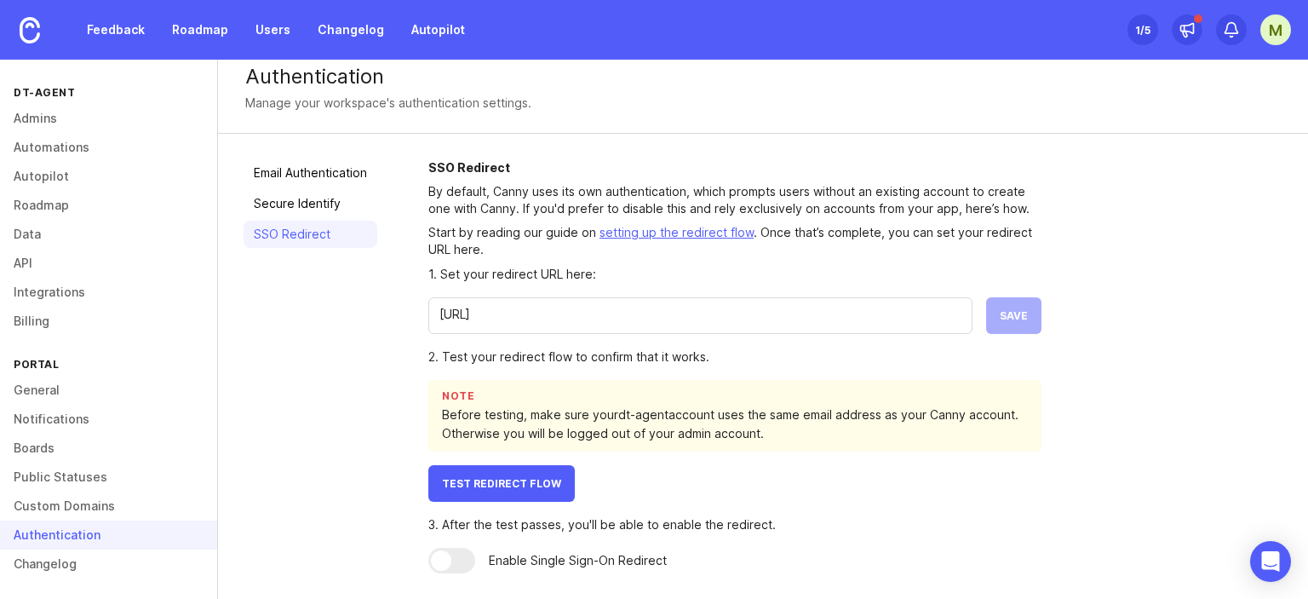
click at [456, 560] on div at bounding box center [451, 560] width 47 height 26
click at [517, 479] on span "Test Redirect Flow" at bounding box center [501, 483] width 119 height 13
click at [530, 466] on button "Test Redirect Flow" at bounding box center [501, 483] width 146 height 37
click at [444, 482] on span "Test Redirect Flow" at bounding box center [501, 483] width 119 height 13
click at [497, 479] on span "Test Redirect Flow" at bounding box center [501, 483] width 119 height 13
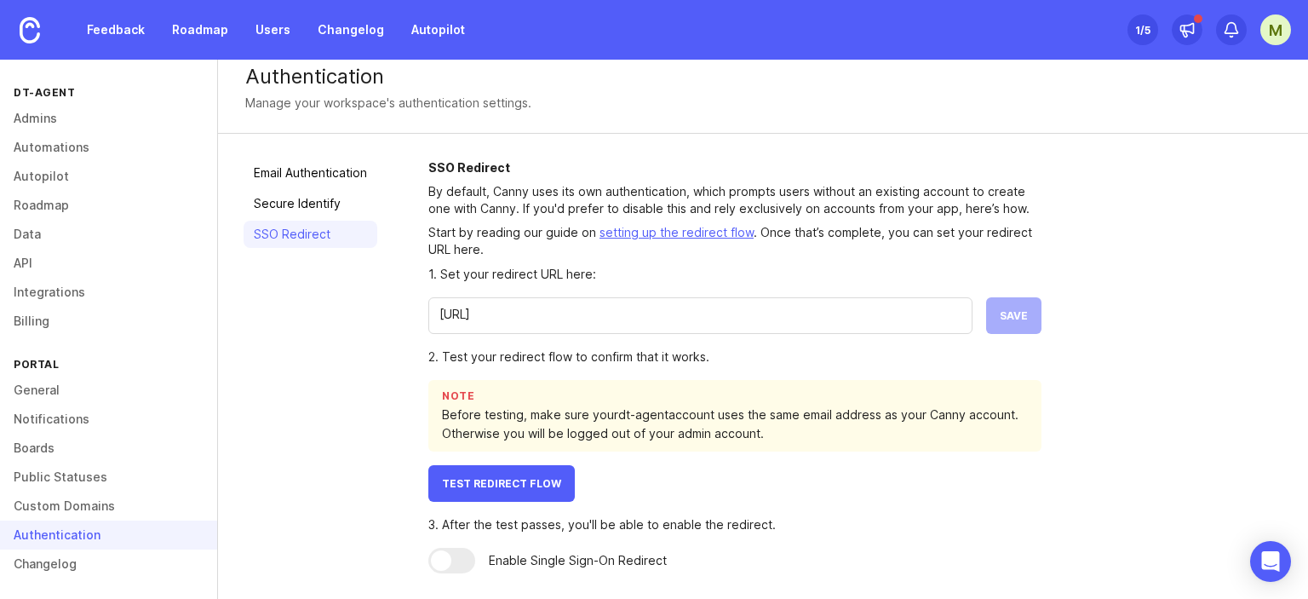
click at [1041, 450] on div "2. Test your redirect flow to confirm that it works. Note Before testing, make …" at bounding box center [734, 424] width 613 height 154
click at [473, 560] on div at bounding box center [451, 560] width 47 height 26
click at [467, 560] on div at bounding box center [451, 560] width 47 height 26
click at [446, 558] on div at bounding box center [441, 560] width 20 height 20
click at [463, 557] on div at bounding box center [451, 560] width 47 height 26
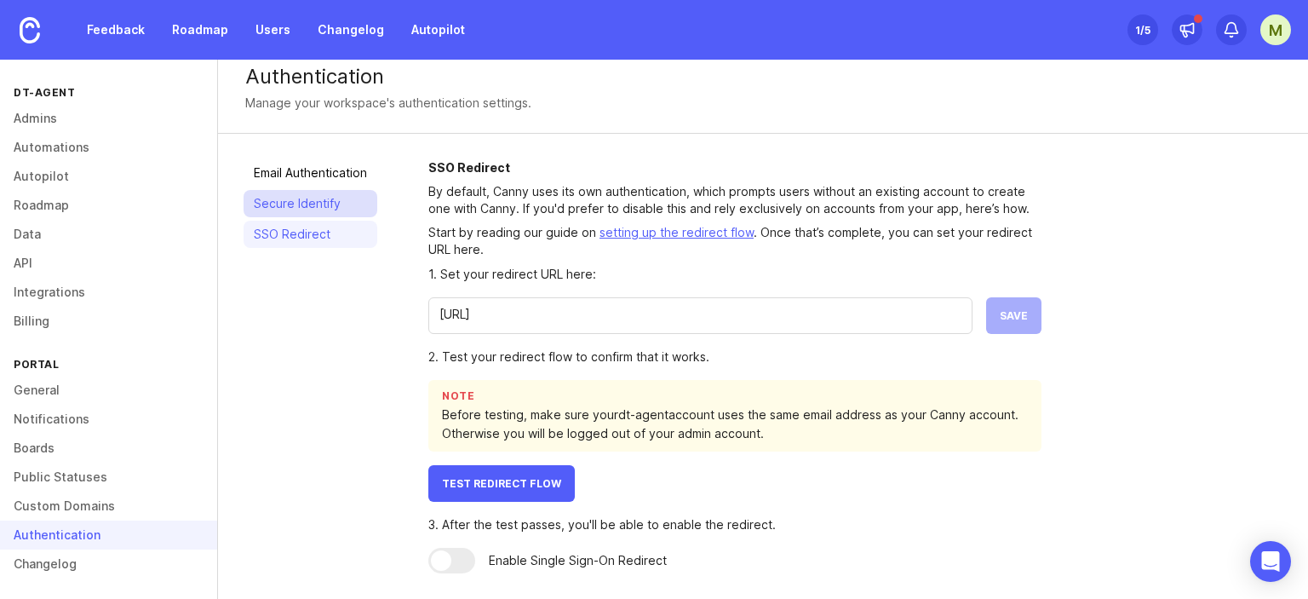
click at [284, 206] on link "Secure Identify" at bounding box center [311, 203] width 134 height 27
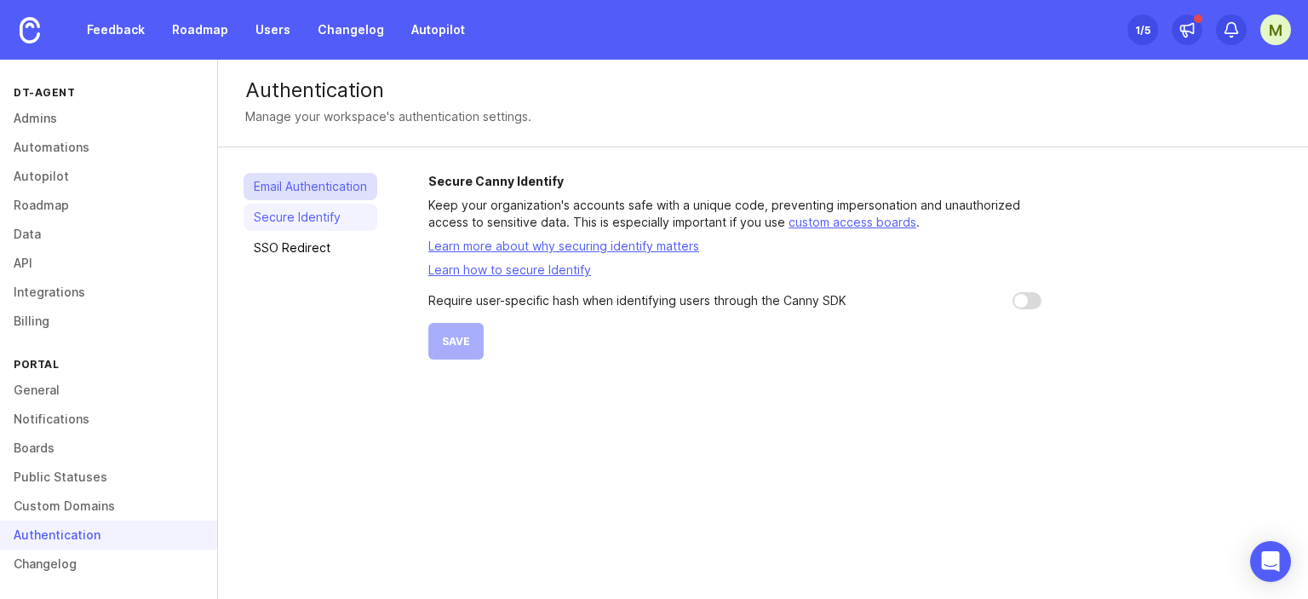
click at [283, 193] on link "Email Authentication" at bounding box center [311, 186] width 134 height 27
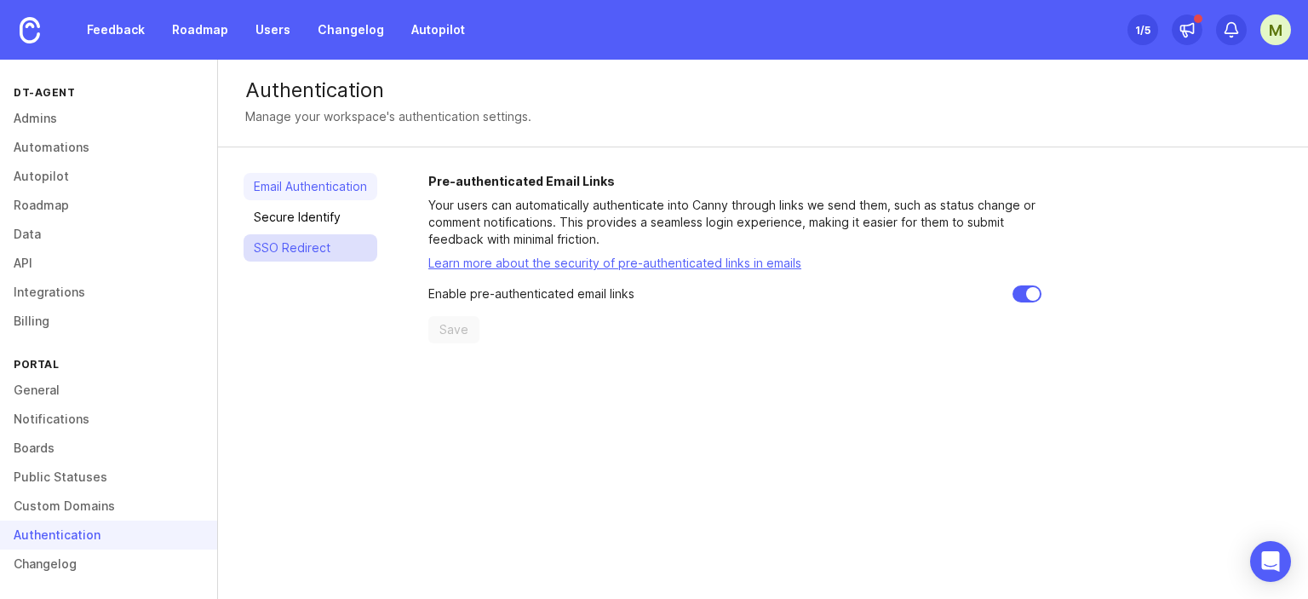
click at [277, 245] on link "SSO Redirect" at bounding box center [311, 247] width 134 height 27
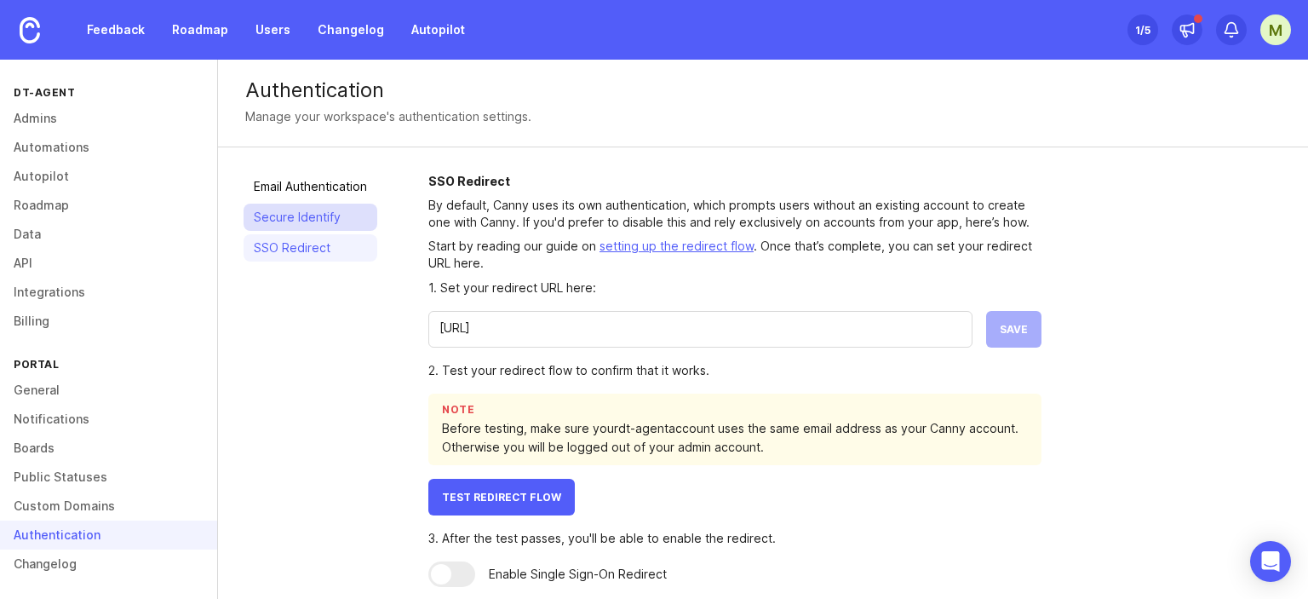
click at [289, 225] on link "Secure Identify" at bounding box center [311, 216] width 134 height 27
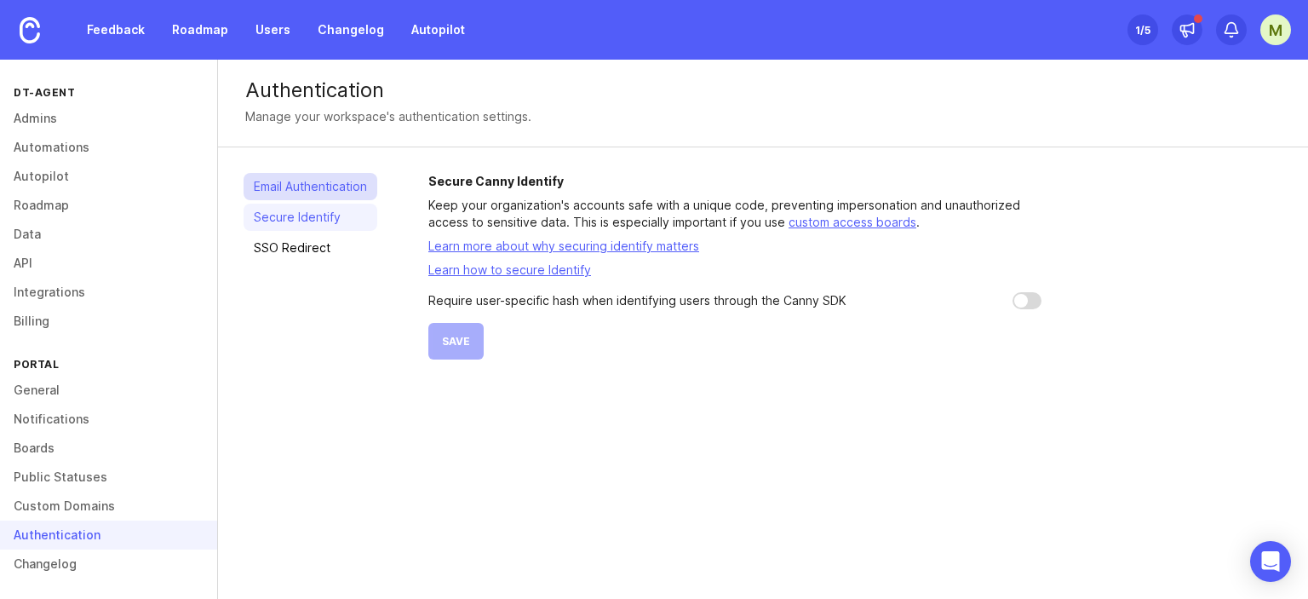
click at [349, 183] on link "Email Authentication" at bounding box center [311, 186] width 134 height 27
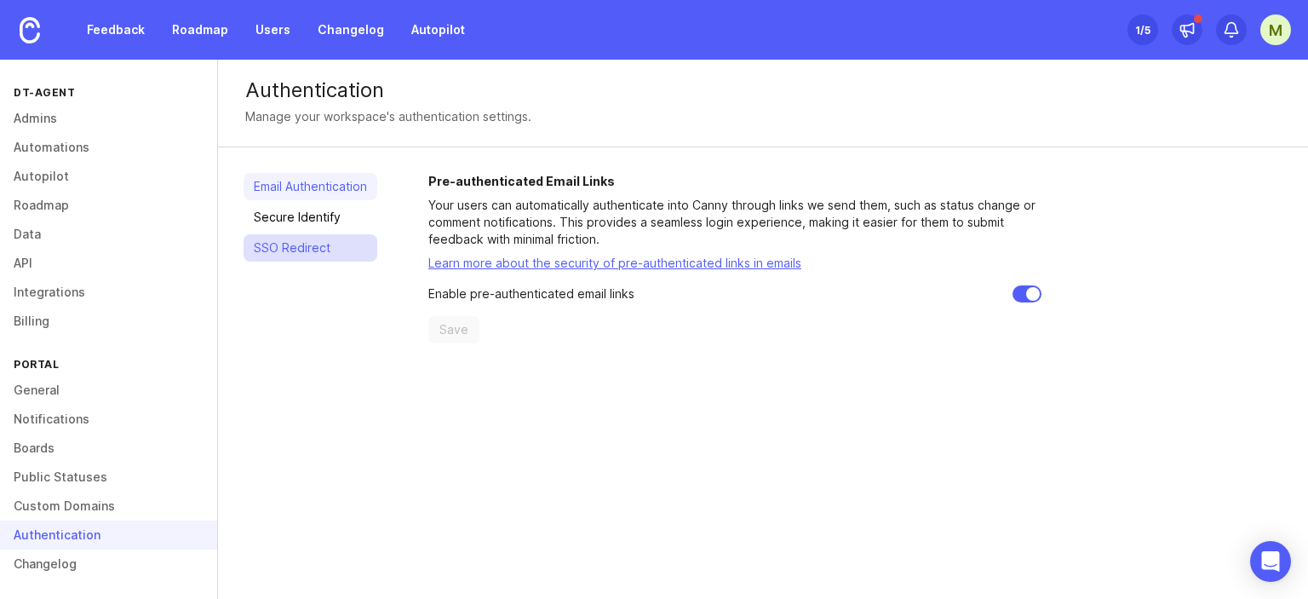
click at [330, 248] on link "SSO Redirect" at bounding box center [311, 247] width 134 height 27
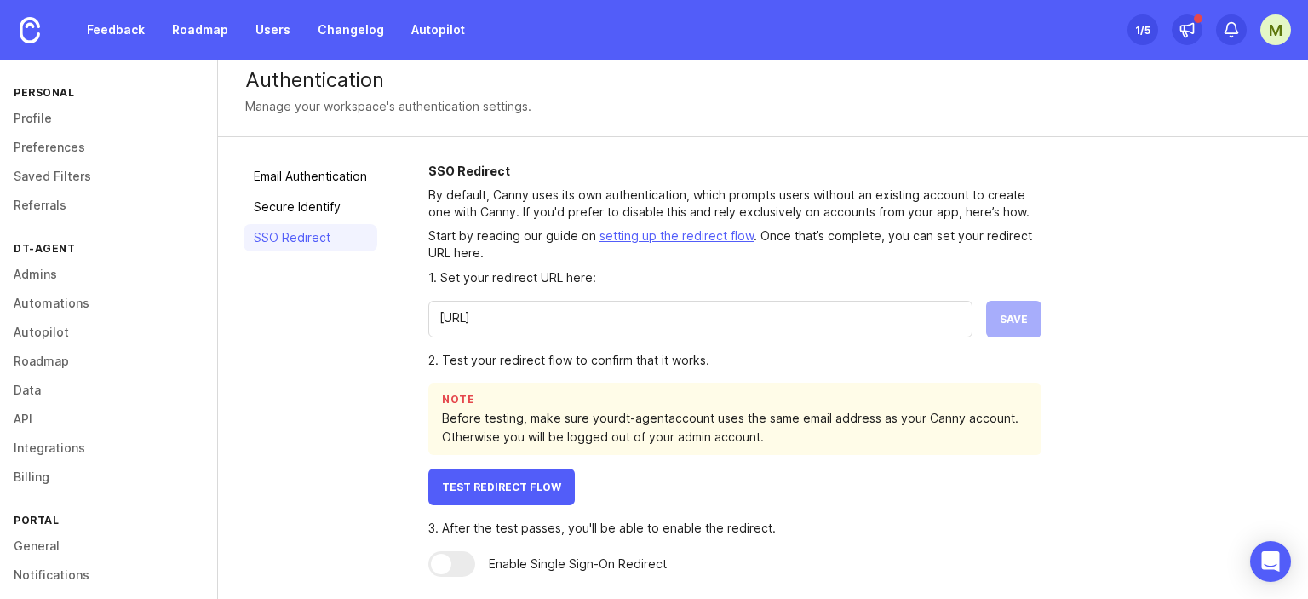
scroll to position [14, 0]
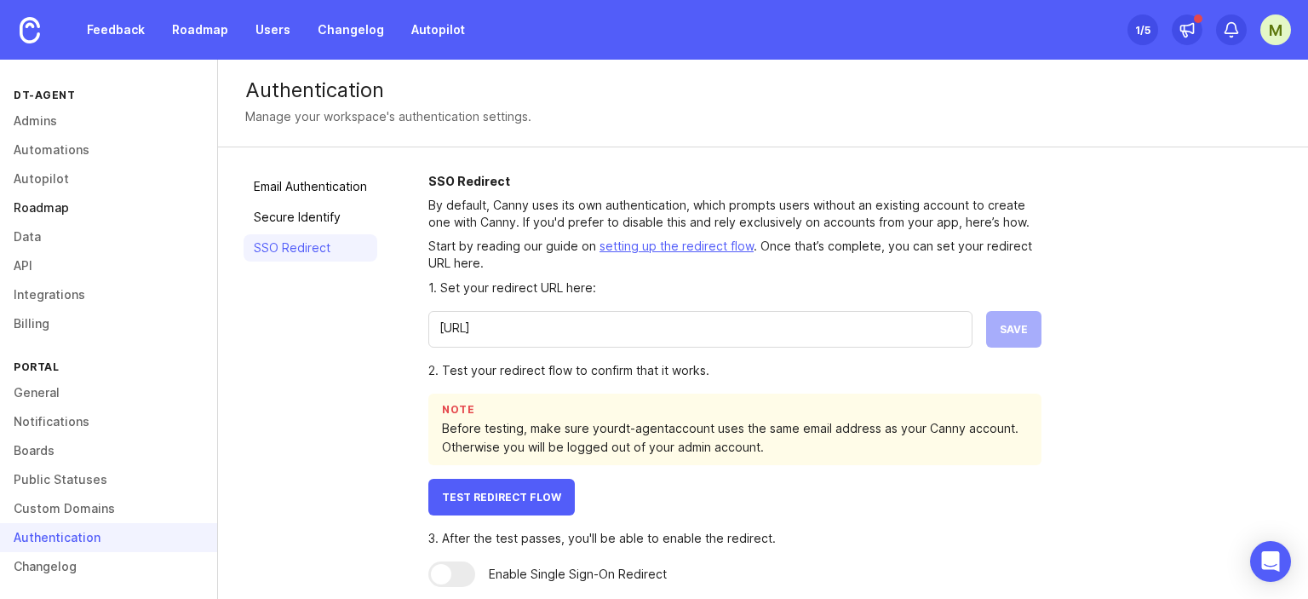
scroll to position [156, 0]
click at [47, 262] on link "API" at bounding box center [108, 263] width 217 height 29
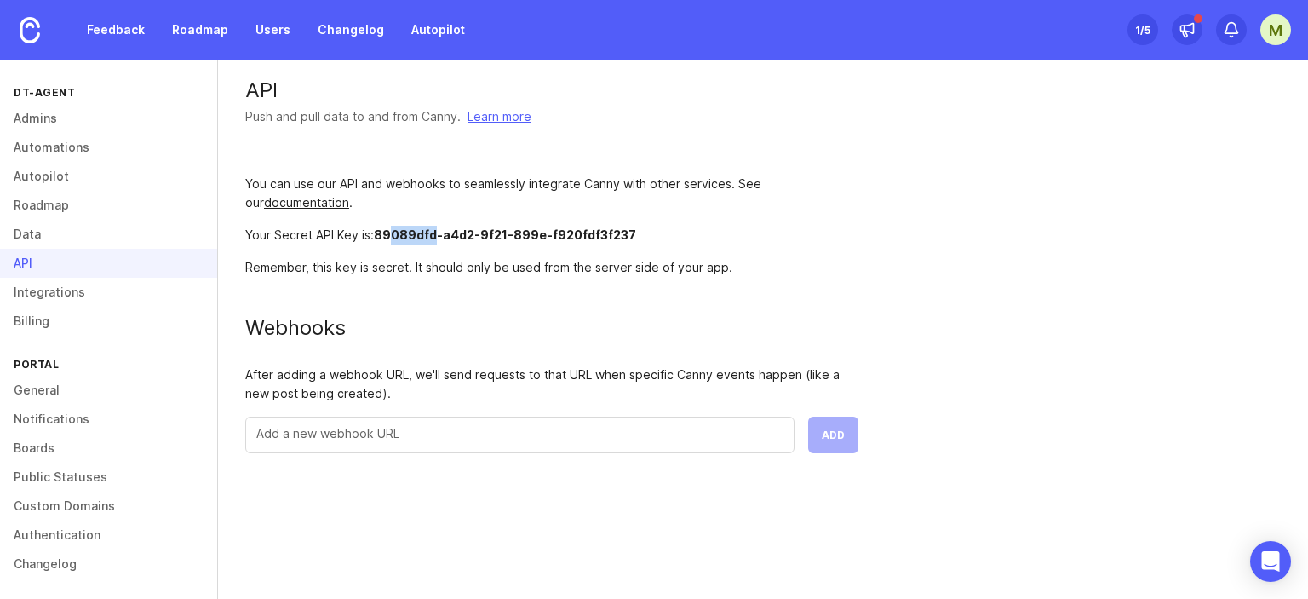
drag, startPoint x: 394, startPoint y: 237, endPoint x: 438, endPoint y: 238, distance: 43.5
click at [438, 238] on span "89089dfd-a4d2-9f21-899e-f920fdf3f237" at bounding box center [505, 234] width 262 height 14
drag, startPoint x: 423, startPoint y: 226, endPoint x: 487, endPoint y: 235, distance: 64.5
click at [487, 235] on div "Your Secret API Key is: 89089dfd-a4d2-9f21-899e-f920fdf3f237" at bounding box center [551, 235] width 613 height 19
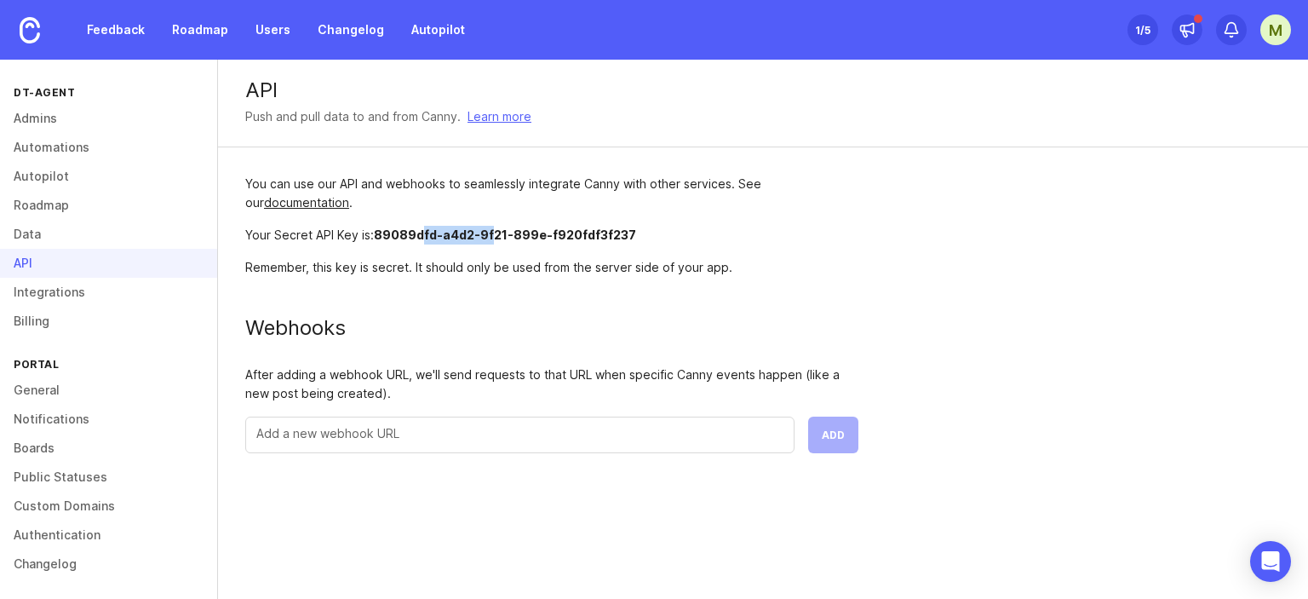
click at [487, 235] on span "89089dfd-a4d2-9f21-899e-f920fdf3f237" at bounding box center [505, 234] width 262 height 14
drag, startPoint x: 673, startPoint y: 241, endPoint x: 376, endPoint y: 224, distance: 296.8
click at [376, 224] on div "You can use our API and webhooks to seamlessly integrate Canny with other servi…" at bounding box center [552, 313] width 668 height 333
